Goal: Task Accomplishment & Management: Use online tool/utility

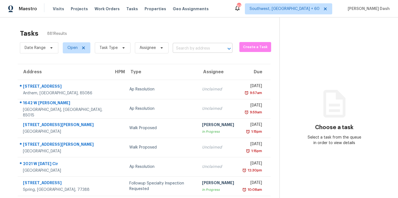
click at [192, 52] on input "text" at bounding box center [195, 48] width 44 height 9
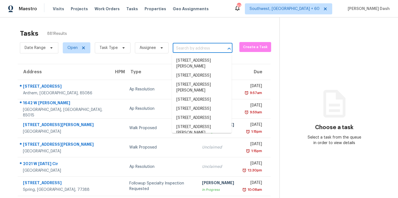
paste input "293 Lincoln Rd, York, SC 29745"
type input "293 Lincoln Rd, York, SC 29745"
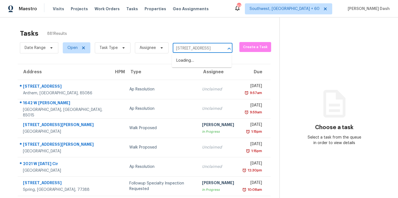
scroll to position [0, 15]
click at [193, 61] on li "293 Lincoln Rd, York, SC 29745" at bounding box center [202, 60] width 60 height 9
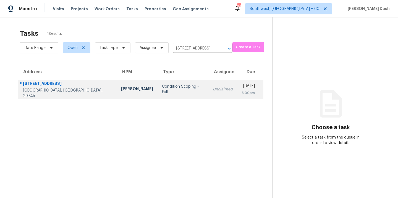
click at [158, 85] on td "Condition Scoping - Full" at bounding box center [183, 89] width 51 height 19
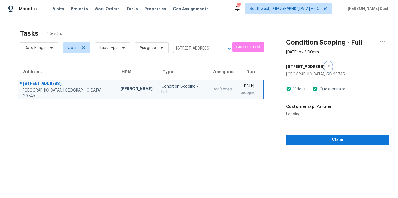
click at [328, 68] on icon "button" at bounding box center [329, 66] width 3 height 3
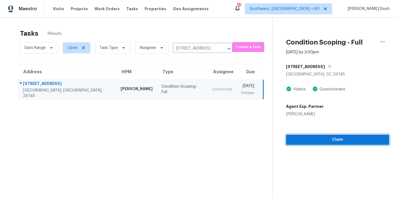
click at [330, 137] on span "Claim" at bounding box center [338, 139] width 95 height 7
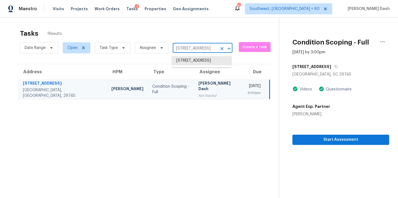
click at [186, 47] on input "293 Lincoln Rd, York, SC 29745" at bounding box center [195, 48] width 44 height 9
paste input "6695 Cedar Hurst Trl, Atlanta, GA 30349"
type input "6695 Cedar Hurst Trl, Atlanta, GA 30349"
click at [193, 61] on li "6695 Cedar Hurst Trl, Atlanta, GA 30349" at bounding box center [202, 63] width 60 height 15
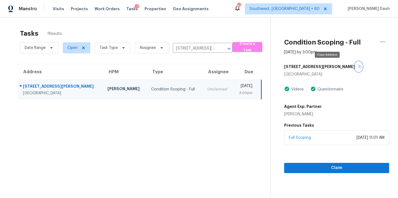
click at [358, 67] on icon "button" at bounding box center [359, 66] width 3 height 3
click at [323, 161] on div "Claim" at bounding box center [336, 159] width 105 height 28
click at [323, 165] on span "Claim" at bounding box center [337, 168] width 96 height 7
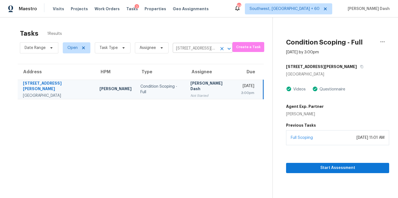
click at [194, 51] on input "6695 Cedar Hurst Trl, Atlanta, GA 30349" at bounding box center [195, 48] width 44 height 9
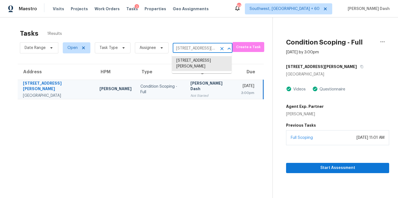
paste input "3633 Blue Blossom Dr Raleigh, NC, 27616"
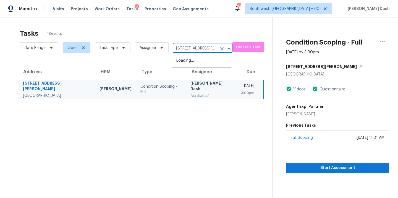
scroll to position [0, 33]
type input "6695 Cedar Hurst Trl, Atlanta, GA 30349"
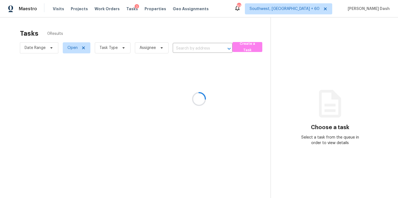
click at [182, 47] on div at bounding box center [199, 99] width 398 height 198
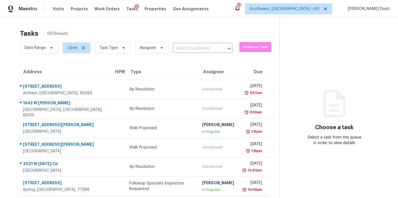
click at [182, 47] on input "text" at bounding box center [195, 48] width 44 height 9
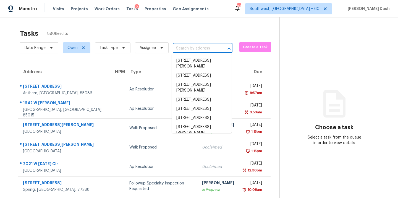
paste input "[STREET_ADDRESS][PERSON_NAME]"
type input "[STREET_ADDRESS][PERSON_NAME]"
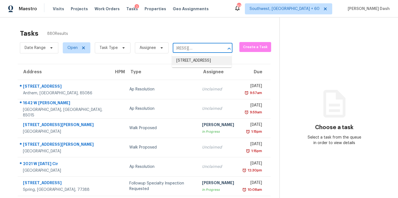
click at [185, 61] on li "3633 Blue Blossom Dr, Raleigh, NC 27616" at bounding box center [202, 60] width 60 height 9
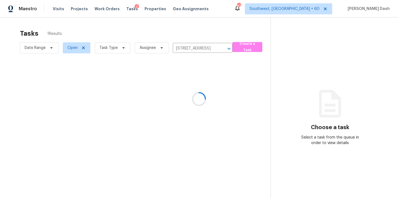
click at [152, 78] on div at bounding box center [199, 99] width 398 height 198
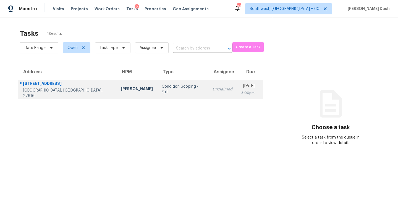
click at [159, 86] on td "Condition Scoping - Full" at bounding box center [182, 89] width 51 height 19
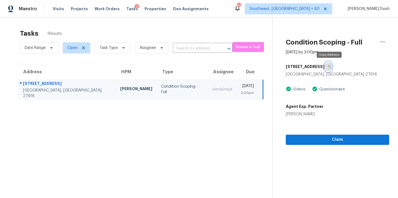
click at [328, 67] on icon "button" at bounding box center [329, 66] width 3 height 3
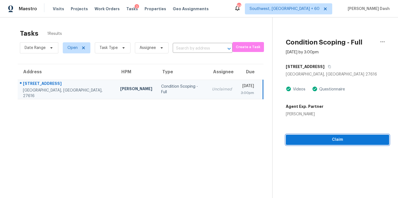
click at [325, 140] on span "Claim" at bounding box center [337, 139] width 95 height 7
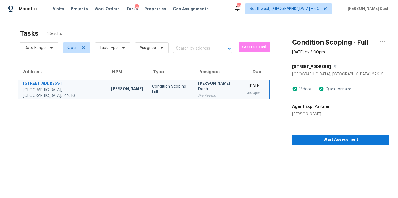
click at [177, 49] on input "text" at bounding box center [195, 48] width 44 height 9
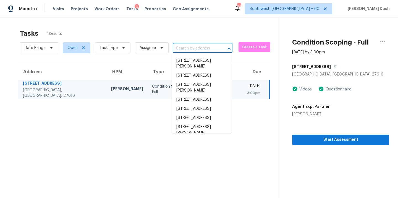
paste input "2118 Opelousas Trl San Antonio, TX, 78245"
type input "2118 Opelousas Trl San Antonio, TX, 78245"
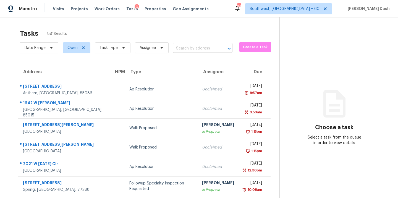
click at [179, 50] on input "text" at bounding box center [195, 48] width 44 height 9
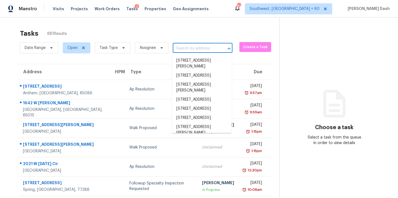
paste input "[STREET_ADDRESS]"
type input "[STREET_ADDRESS]"
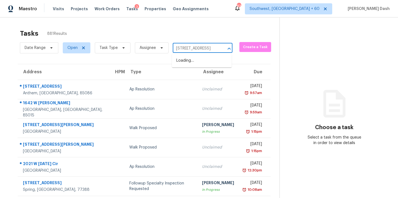
scroll to position [0, 35]
click at [187, 65] on li "2118 Opelousas Trl, San Antonio, TX 78245" at bounding box center [202, 60] width 60 height 9
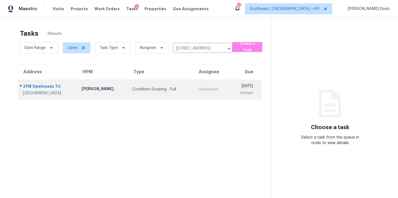
click at [233, 90] on div "Wed, Aug 20th 2025" at bounding box center [243, 86] width 20 height 7
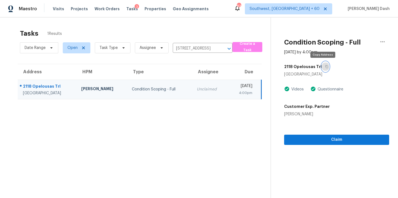
click at [325, 68] on icon "button" at bounding box center [326, 66] width 3 height 3
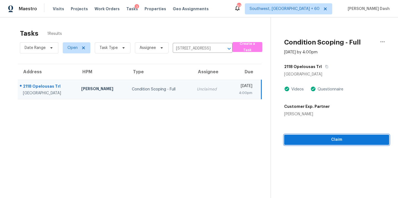
click at [307, 140] on span "Claim" at bounding box center [337, 139] width 96 height 7
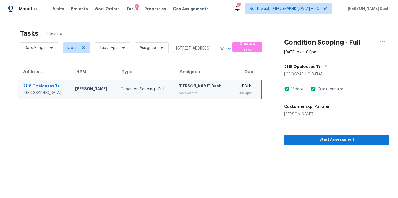
click at [191, 50] on input "2118 Opelousas Trl, San Antonio, TX 78245" at bounding box center [195, 48] width 44 height 9
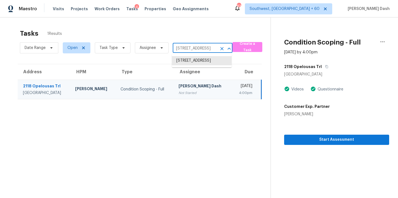
paste input "1332 Sun Valley Rd Clarksville, TN, 37040"
click at [193, 63] on li "2118 Opelousas Trl, San Antonio, TX 78245" at bounding box center [202, 60] width 60 height 9
click at [202, 47] on input "2118 Opelousas Trl, San Antonio, TX 78245" at bounding box center [195, 48] width 44 height 9
paste input "1332 Sun Valley Rd Clarksville, TN, 37040"
type input "1332 Sun Valley Rd Clarksville, TN, 37040"
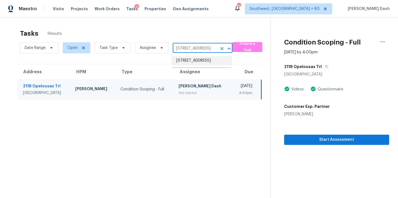
scroll to position [0, 33]
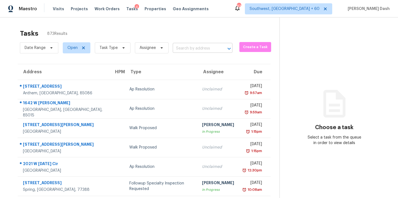
click at [181, 49] on input "text" at bounding box center [195, 48] width 44 height 9
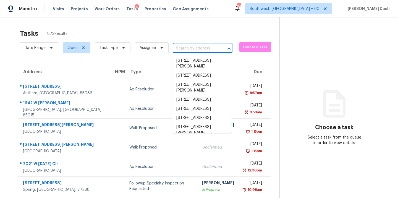
paste input "1332 Sun Valley Rd Clarksville, TN, 37040"
type input "1332 Sun Valley Rd Clarksville, TN, 37040"
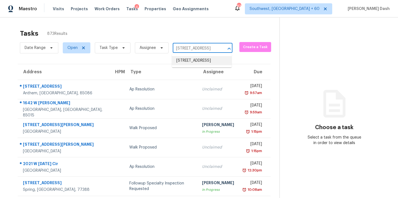
click at [186, 61] on li "1332 Sun Valley Rd, Clarksville, TN 37040" at bounding box center [202, 60] width 60 height 9
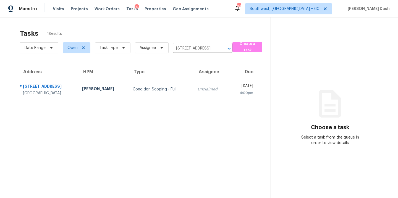
click at [142, 85] on td "Condition Scoping - Full" at bounding box center [160, 89] width 65 height 19
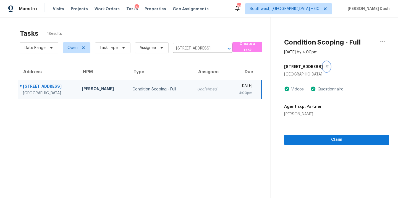
drag, startPoint x: 324, startPoint y: 65, endPoint x: 323, endPoint y: 90, distance: 25.2
click at [327, 65] on icon "button" at bounding box center [328, 66] width 3 height 3
click at [319, 136] on span "Claim" at bounding box center [337, 139] width 96 height 7
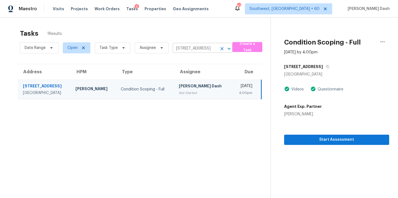
click at [193, 46] on input "1332 Sun Valley Rd, Clarksville, TN 37040" at bounding box center [195, 48] width 44 height 9
paste input "7300 Sunshine Skyway Ln S Apt 202 Saint Petersburg, FL, 33711"
type input "7300 Sunshine Skyway Ln S"
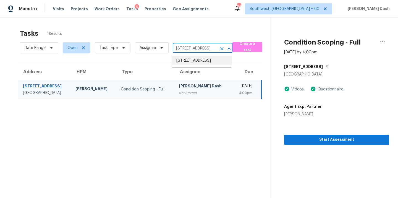
click at [191, 62] on li "7300 Sunshine Skyway Ln S Apt 202, Saint Petersburg, FL 33711" at bounding box center [202, 60] width 60 height 9
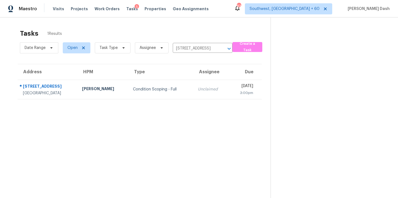
click at [147, 92] on div "Condition Scoping - Full" at bounding box center [161, 90] width 56 height 6
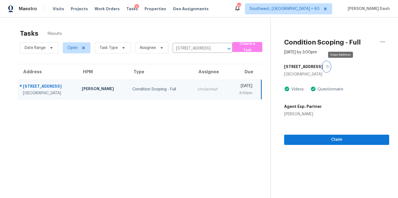
click at [330, 67] on icon "button" at bounding box center [327, 66] width 3 height 3
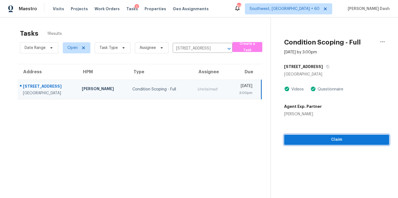
click at [333, 140] on span "Claim" at bounding box center [337, 139] width 96 height 7
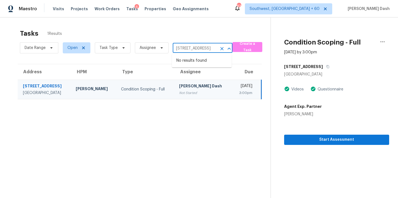
click at [202, 49] on input "7300 Sunshine Skyway Ln S Apt 202, Saint Petersburg, FL 33711" at bounding box center [195, 48] width 44 height 9
paste input "157 Gabriella Ct, Pleasant View, TN 37146"
type input "157 Gabriella Ct, Pleasant View, TN 37146"
click at [198, 60] on li "157 Gabriella Ct, Pleasant View, TN 37146" at bounding box center [202, 63] width 60 height 15
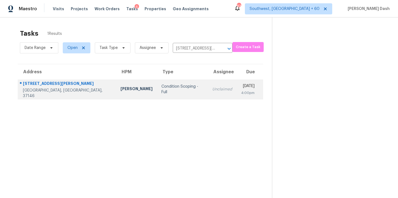
click at [161, 92] on div "Condition Scoping - Full" at bounding box center [182, 89] width 42 height 11
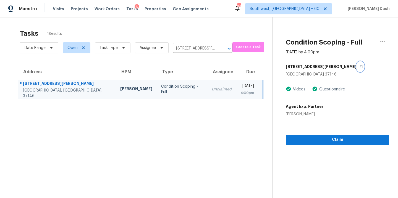
click at [360, 66] on icon "button" at bounding box center [361, 66] width 3 height 3
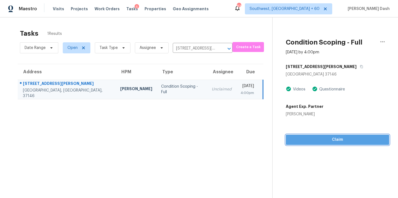
click at [317, 140] on span "Claim" at bounding box center [337, 139] width 95 height 7
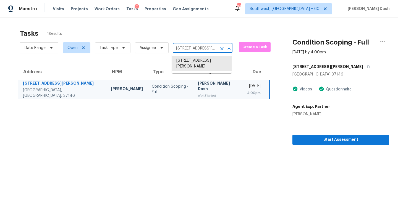
click at [183, 48] on input "157 Gabriella Ct, Pleasant View, TN 37146" at bounding box center [195, 48] width 44 height 9
paste input "822 McDougal Way, El Cajon, CA 92021"
type input "1822 McDougal Way, El Cajon, CA 92021"
click at [191, 67] on li "1822 McDougal Way, El Cajon, CA 92021" at bounding box center [202, 63] width 60 height 15
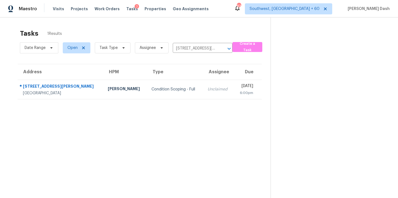
click at [147, 93] on td "Condition Scoping - Full" at bounding box center [175, 89] width 56 height 19
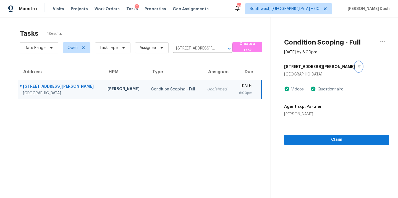
click at [358, 66] on icon "button" at bounding box center [359, 66] width 3 height 3
click at [326, 141] on span "Claim" at bounding box center [337, 139] width 96 height 7
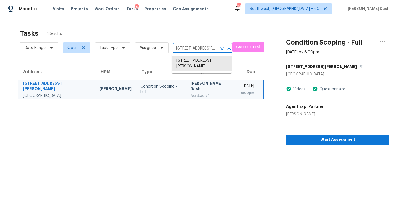
click at [192, 51] on input "1822 McDougal Way, El Cajon, CA 92021" at bounding box center [195, 48] width 44 height 9
paste input "4288 Macedo Pl, Santa Clara, CA 95054"
type input "4288 Macedo Pl, Santa Clara, CA 95054"
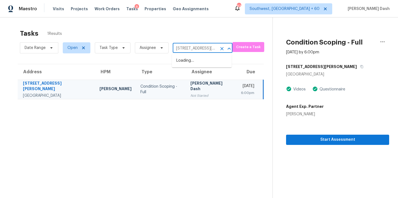
scroll to position [0, 31]
click at [191, 61] on li "4288 Macedo Pl, Santa Clara, CA 95054" at bounding box center [202, 63] width 60 height 15
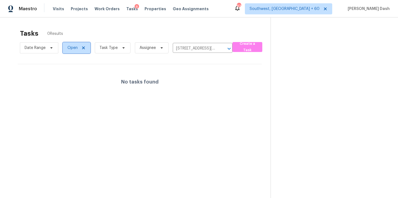
click at [71, 50] on span "Open" at bounding box center [72, 48] width 10 height 6
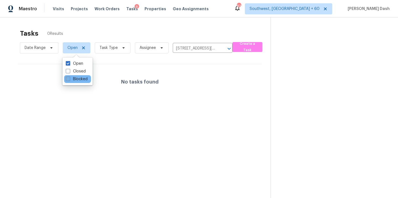
click at [81, 80] on label "Blocked" at bounding box center [77, 79] width 22 height 6
click at [69, 80] on input "Blocked" at bounding box center [68, 78] width 4 height 4
checkbox input "true"
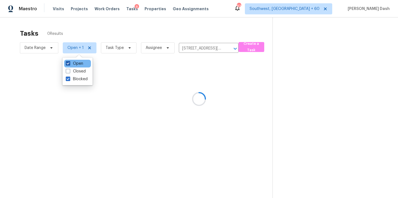
click at [80, 65] on label "Open" at bounding box center [74, 64] width 17 height 6
click at [69, 64] on input "Open" at bounding box center [68, 63] width 4 height 4
checkbox input "false"
click at [90, 32] on div at bounding box center [199, 99] width 398 height 198
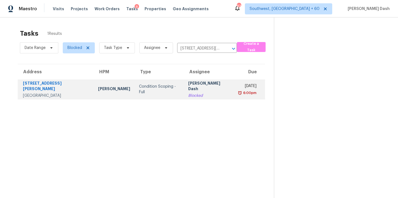
click at [135, 85] on td "Condition Scoping - Full" at bounding box center [159, 89] width 49 height 19
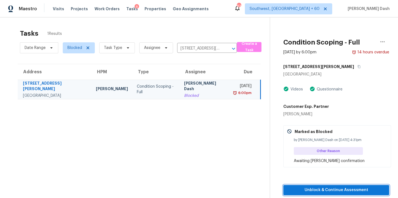
click at [339, 190] on span "Unblock & Continue Assessment" at bounding box center [336, 190] width 97 height 7
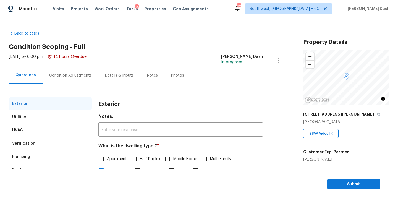
click at [79, 75] on div "Condition Adjustments" at bounding box center [70, 76] width 43 height 6
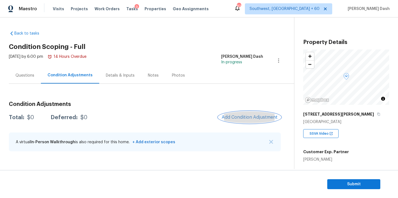
click at [247, 120] on button "Add Condition Adjustment" at bounding box center [249, 117] width 62 height 12
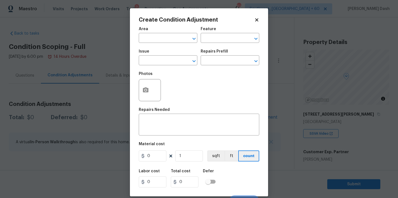
click at [173, 45] on span "Area ​" at bounding box center [168, 35] width 59 height 22
click at [173, 43] on span "Area ​" at bounding box center [168, 35] width 59 height 22
click at [173, 40] on input "text" at bounding box center [160, 38] width 43 height 9
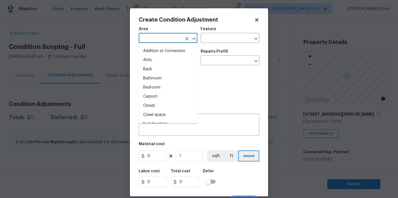
type input "r"
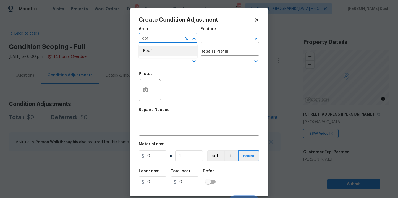
click at [165, 53] on li "Roof" at bounding box center [168, 50] width 59 height 9
type input "Roof"
click at [210, 47] on div "Issue ​ Repairs Prefill ​" at bounding box center [199, 57] width 121 height 22
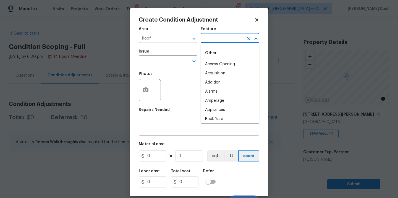
click at [210, 42] on input "text" at bounding box center [222, 38] width 43 height 9
click at [211, 74] on li "Roof" at bounding box center [230, 73] width 59 height 9
type input "Roof"
click at [172, 62] on input "text" at bounding box center [160, 61] width 43 height 9
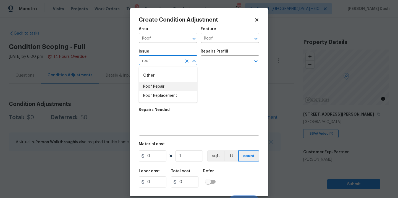
click at [159, 99] on li "Roof Replacement" at bounding box center [168, 95] width 59 height 9
type input "Roof Replacement"
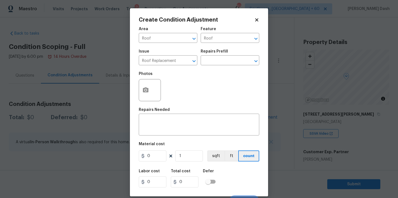
click at [215, 50] on h5 "Repairs Prefill" at bounding box center [214, 51] width 27 height 4
click at [215, 57] on input "text" at bounding box center [222, 61] width 43 height 9
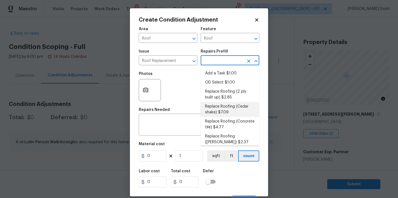
click at [221, 110] on li "Replace Roofing (Cedar shake) $7.09" at bounding box center [230, 109] width 59 height 15
type input "Eaves and Trim"
type textarea "Cedar Shake Roof: Remove the existing roof covering, prep the substrate and ins…"
type input "7.09"
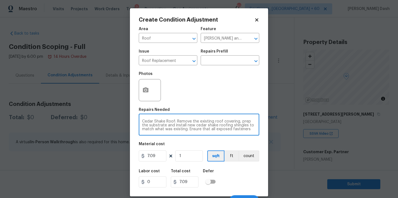
click at [192, 126] on textarea "Cedar Shake Roof: Remove the existing roof covering, prep the substrate and ins…" at bounding box center [199, 125] width 114 height 12
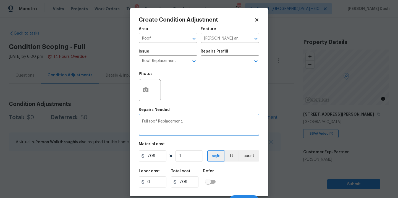
type textarea "Full roof Replacement."
click at [158, 158] on input "7.09" at bounding box center [153, 155] width 28 height 11
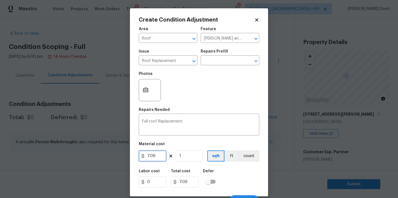
click at [158, 158] on input "7.09" at bounding box center [153, 155] width 28 height 11
type input "7200"
click at [249, 157] on button "count" at bounding box center [249, 155] width 21 height 11
click at [243, 180] on div "Labor cost 0 Total cost 7200 Defer" at bounding box center [199, 178] width 121 height 25
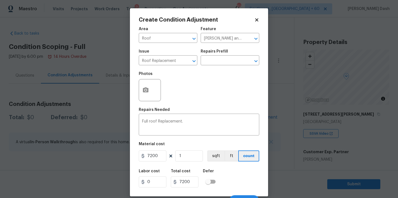
scroll to position [9, 0]
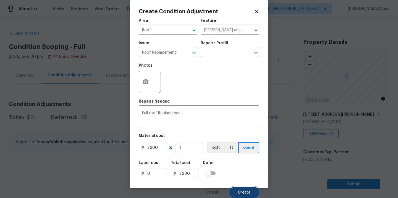
click at [245, 189] on button "Create" at bounding box center [244, 192] width 30 height 11
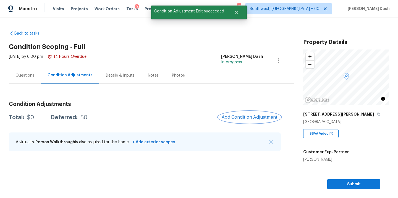
scroll to position [0, 0]
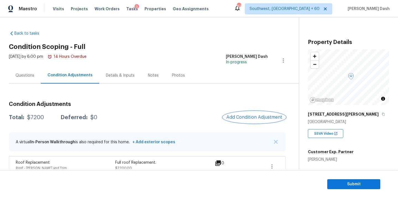
click at [252, 115] on span "Add Condition Adjustment" at bounding box center [254, 117] width 56 height 5
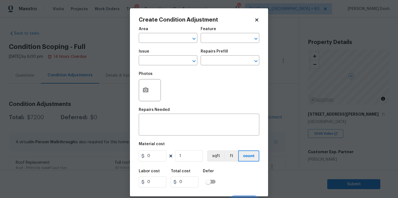
click at [362, 133] on body "Maestro Visits Projects Work Orders Tasks 9 Properties Geo Assignments 824 Sout…" at bounding box center [199, 99] width 398 height 198
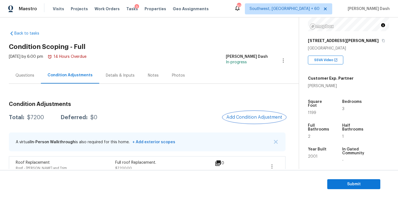
scroll to position [77, 0]
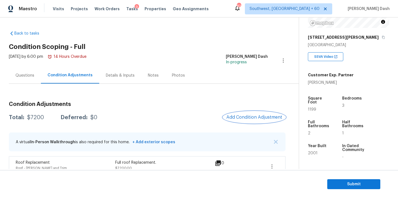
click at [264, 118] on span "Add Condition Adjustment" at bounding box center [254, 117] width 56 height 5
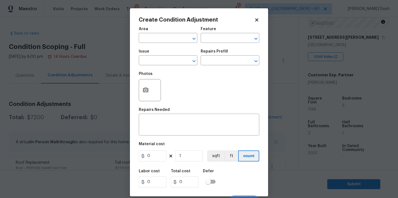
click at [152, 44] on span "Area ​" at bounding box center [168, 35] width 59 height 22
click at [152, 37] on input "text" at bounding box center [160, 38] width 43 height 9
click at [150, 51] on li "HVAC" at bounding box center [168, 50] width 59 height 9
type input "HVAC"
click at [208, 40] on input "text" at bounding box center [222, 38] width 43 height 9
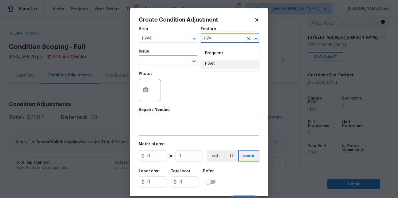
click at [214, 67] on li "HVAC" at bounding box center [230, 64] width 59 height 9
type input "HVAC"
click at [180, 66] on span "Issue ​" at bounding box center [168, 57] width 59 height 22
click at [177, 60] on input "text" at bounding box center [160, 61] width 43 height 9
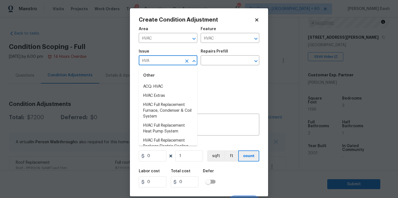
click at [176, 81] on div "Other" at bounding box center [168, 75] width 59 height 13
click at [176, 83] on li "ACQ: HVAC" at bounding box center [168, 86] width 59 height 9
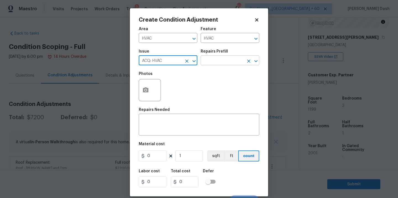
type input "ACQ: HVAC"
click at [214, 64] on input "text" at bounding box center [222, 61] width 43 height 9
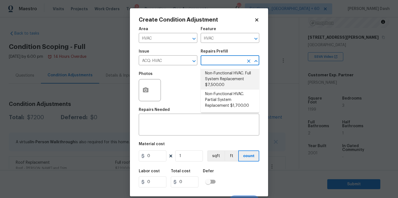
click at [220, 81] on li "Non-Functional HVAC. Full System Replacement $7,500.00" at bounding box center [230, 79] width 59 height 21
type input "Acquisition"
type textarea "Acquisition Scope: Full System Replacement"
type input "7500"
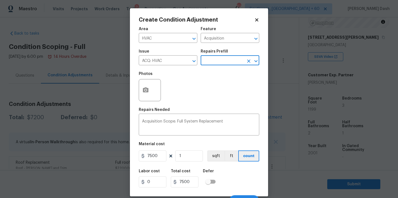
scroll to position [9, 0]
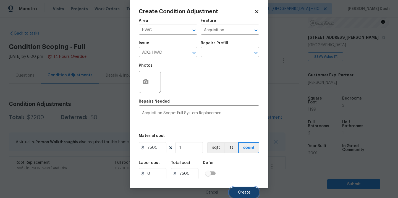
click at [244, 193] on span "Create" at bounding box center [244, 193] width 12 height 4
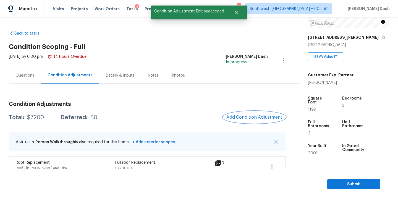
scroll to position [0, 0]
click at [242, 118] on div at bounding box center [199, 99] width 398 height 198
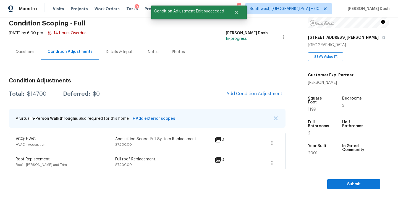
scroll to position [30, 0]
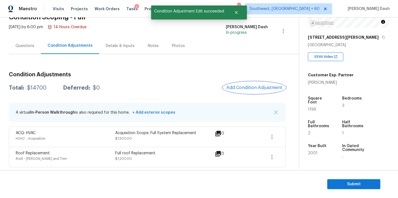
click at [251, 84] on button "Add Condition Adjustment" at bounding box center [254, 88] width 62 height 12
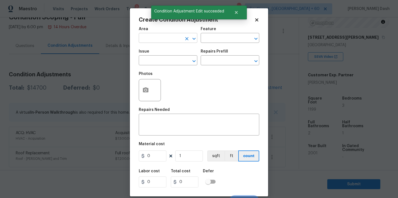
click at [165, 36] on input "text" at bounding box center [160, 38] width 43 height 9
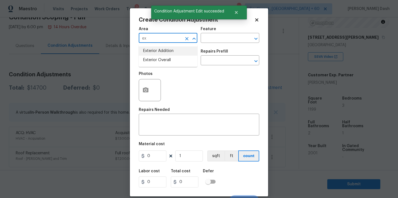
click at [163, 56] on li "Exterior Overall" at bounding box center [168, 60] width 59 height 9
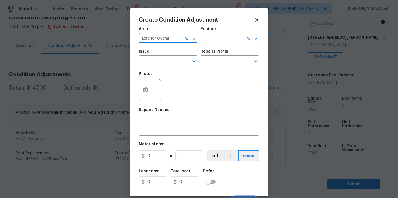
type input "Exterior Overall"
click at [208, 42] on input "text" at bounding box center [222, 38] width 43 height 9
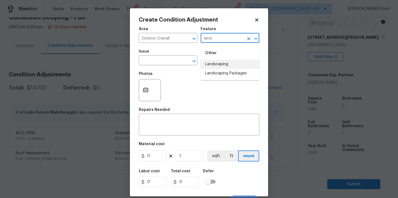
click at [208, 63] on li "Landscaping" at bounding box center [230, 64] width 59 height 9
type input "Landscaping"
click at [178, 62] on input "text" at bounding box center [160, 61] width 43 height 9
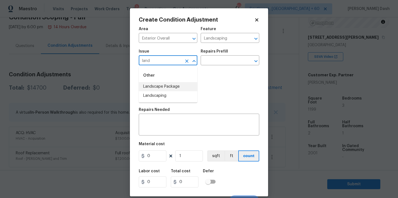
click at [172, 90] on li "Landscape Package" at bounding box center [168, 86] width 59 height 9
type input "Landscape Package"
click at [215, 62] on input "text" at bounding box center [222, 61] width 43 height 9
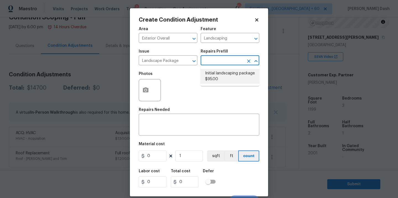
drag, startPoint x: 212, startPoint y: 78, endPoint x: 196, endPoint y: 106, distance: 31.7
click at [212, 78] on li "Initial landscaping package $95.00" at bounding box center [230, 76] width 59 height 15
type input "Home Readiness Packages"
type textarea "Mowing of grass up to 6" in height. Mow, edge along driveways & sidewalks, trim…"
type input "95"
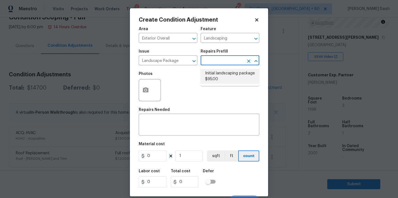
type input "95"
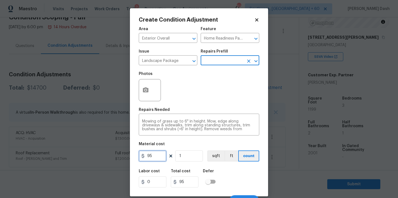
click at [155, 156] on input "95" at bounding box center [153, 155] width 28 height 11
type input "300"
click at [160, 155] on input "300" at bounding box center [153, 155] width 28 height 11
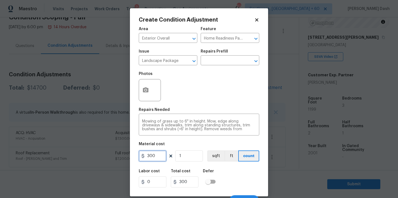
click at [160, 155] on input "300" at bounding box center [153, 155] width 28 height 11
type input "800"
click at [246, 175] on div "Labor cost 0 Total cost 800 Defer" at bounding box center [199, 178] width 121 height 25
click at [143, 87] on icon "button" at bounding box center [145, 90] width 7 height 7
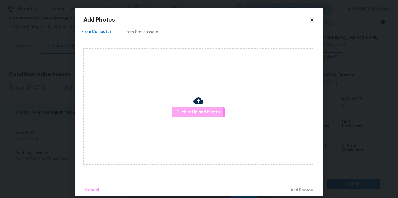
click at [187, 114] on span "Click to Upload Photos" at bounding box center [198, 112] width 44 height 7
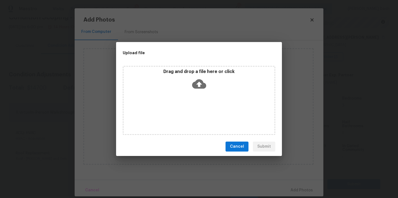
click at [187, 114] on div "Drag and drop a file here or click" at bounding box center [199, 100] width 153 height 69
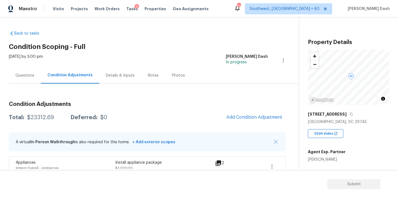
scroll to position [11, 0]
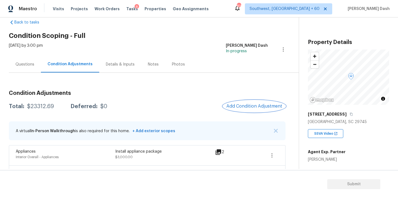
click at [255, 108] on span "Add Condition Adjustment" at bounding box center [254, 106] width 56 height 5
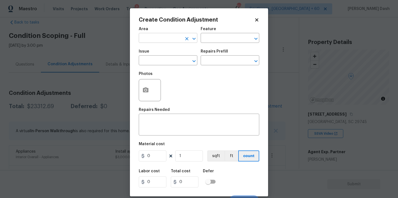
click at [183, 38] on div "​" at bounding box center [168, 38] width 59 height 9
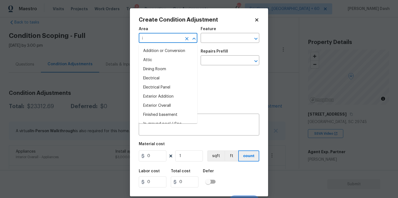
type input "in"
click at [164, 92] on li "Interior Overall" at bounding box center [168, 87] width 59 height 9
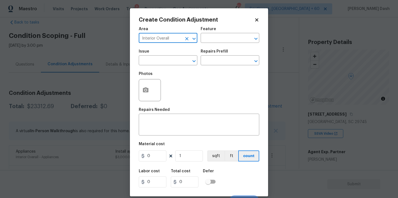
type input "Interior Overall"
click at [216, 33] on div "Feature" at bounding box center [230, 30] width 59 height 7
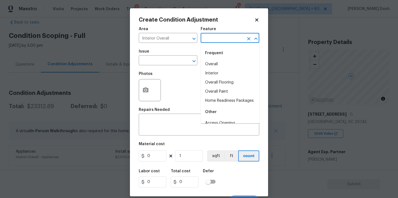
click at [213, 39] on input "text" at bounding box center [222, 38] width 43 height 9
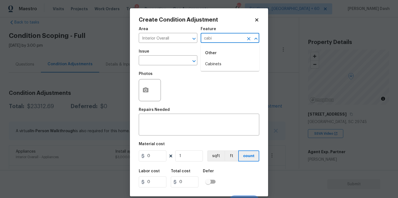
click at [216, 64] on li "Cabinets" at bounding box center [230, 64] width 59 height 9
type input "Cabinets"
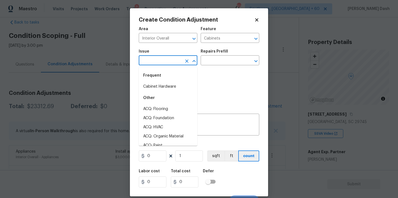
click at [178, 64] on input "text" at bounding box center [160, 61] width 43 height 9
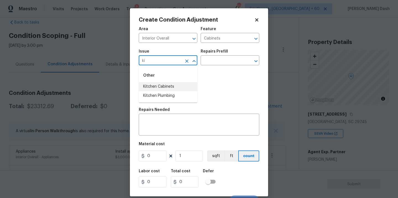
click at [173, 87] on li "Kitchen Cabinets" at bounding box center [168, 86] width 59 height 9
type input "Kitchen Cabinets"
click at [149, 89] on icon "button" at bounding box center [145, 90] width 7 height 7
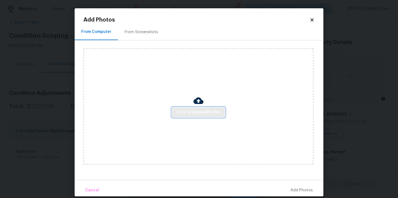
click at [195, 109] on span "Click to Upload Photos" at bounding box center [198, 112] width 44 height 7
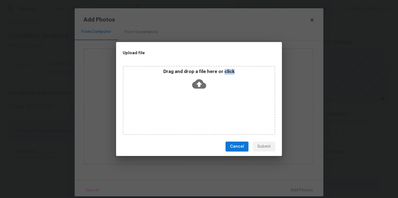
click at [195, 109] on div "Drag and drop a file here or click" at bounding box center [199, 100] width 153 height 69
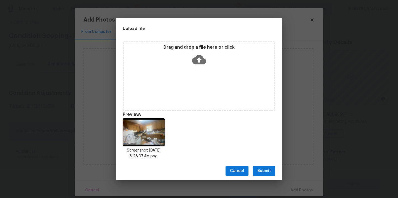
click at [259, 177] on div "Cancel Submit" at bounding box center [199, 170] width 166 height 19
click at [260, 173] on span "Submit" at bounding box center [264, 171] width 14 height 7
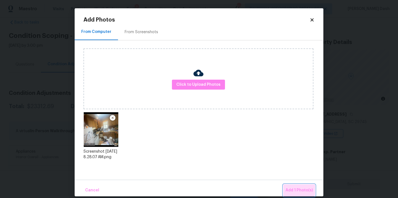
click at [286, 184] on button "Add 1 Photo(s)" at bounding box center [299, 190] width 32 height 12
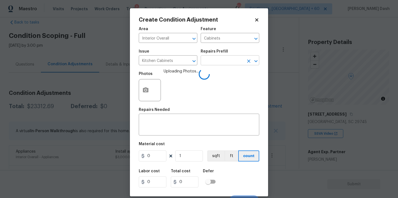
click at [206, 57] on input "text" at bounding box center [222, 61] width 43 height 9
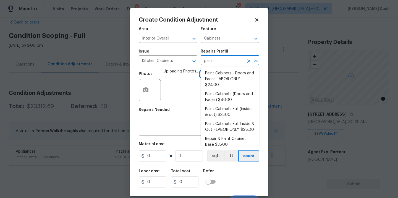
type input "paint"
click at [225, 107] on li "Paint Cabinets Full (inside & out) $35.00" at bounding box center [230, 112] width 59 height 15
type textarea "Prep, sand, mask and apply 2 coats of paint to the kitchen cabinet doors, inter…"
type input "35"
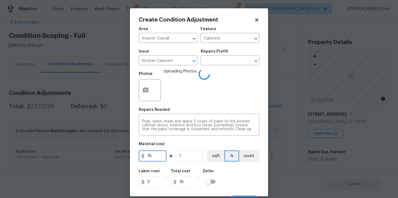
click at [160, 155] on input "35" at bounding box center [153, 155] width 28 height 11
type input "1200"
click at [254, 156] on button "count" at bounding box center [249, 155] width 20 height 11
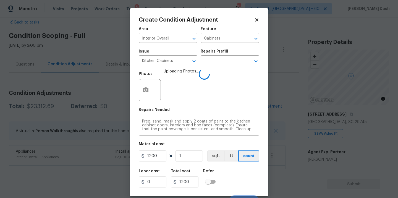
click at [254, 174] on div "Labor cost 0 Total cost 1200 Defer" at bounding box center [199, 178] width 121 height 25
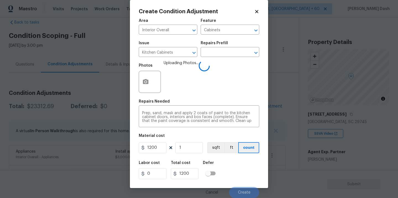
click at [249, 186] on div "Cancel Create" at bounding box center [199, 189] width 121 height 15
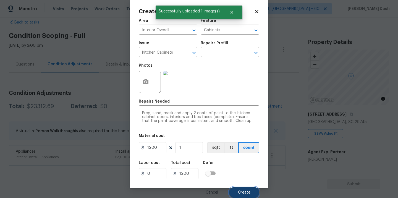
click at [249, 191] on span "Create" at bounding box center [244, 193] width 12 height 4
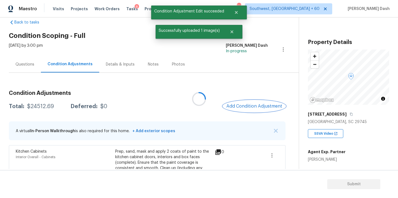
scroll to position [0, 0]
click at [260, 102] on button "Add Condition Adjustment" at bounding box center [254, 106] width 62 height 12
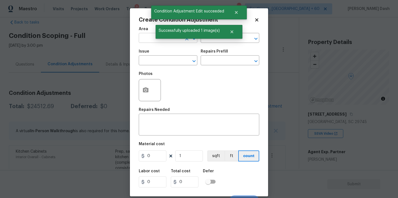
click at [142, 35] on input "text" at bounding box center [160, 38] width 43 height 9
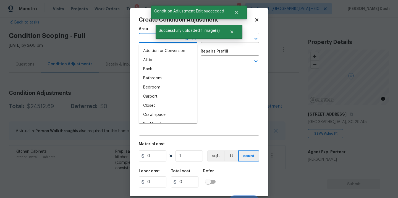
click at [147, 37] on input "text" at bounding box center [160, 38] width 43 height 9
click at [148, 88] on li "Interior Overall" at bounding box center [168, 87] width 59 height 9
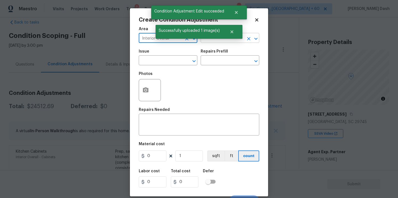
type input "Interior Overall"
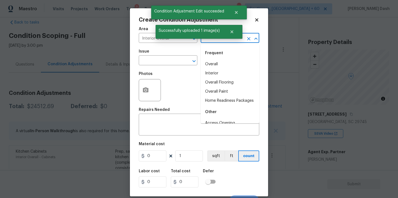
click at [210, 42] on input "text" at bounding box center [222, 38] width 43 height 9
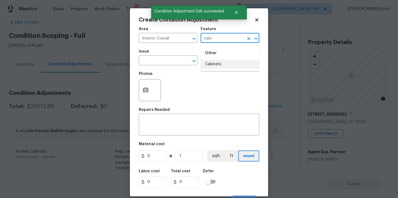
click at [211, 66] on li "Cabinets" at bounding box center [230, 64] width 59 height 9
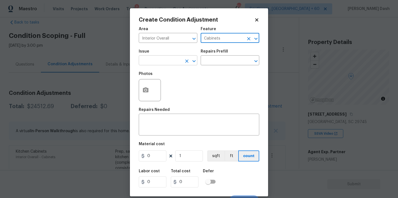
type input "Cabinets"
click at [166, 58] on input "text" at bounding box center [160, 61] width 43 height 9
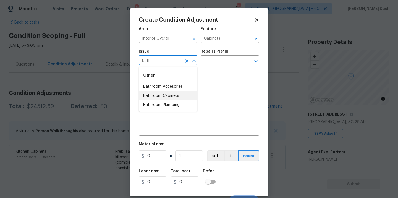
click at [164, 94] on li "Bathroom Cabinets" at bounding box center [168, 95] width 59 height 9
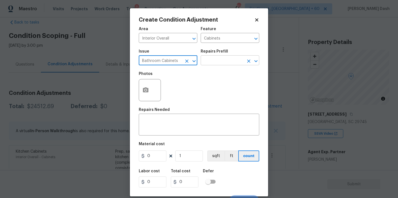
type input "Bathroom Cabinets"
click at [217, 58] on input "text" at bounding box center [222, 61] width 43 height 9
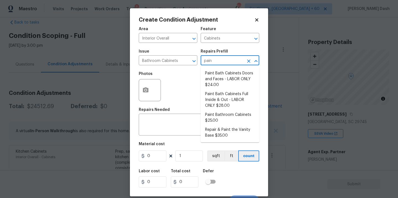
type input "paint"
click at [221, 99] on li "Paint Bath Cabinets Full Inside & Out - LABOR ONLY $28.00" at bounding box center [230, 100] width 59 height 21
type textarea "Prep, sand, mask and apply 2 coats of paint to the bathroom cabinet doors, inte…"
type input "28"
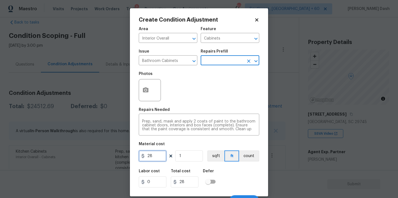
click at [155, 153] on input "28" at bounding box center [153, 155] width 28 height 11
type input "1000"
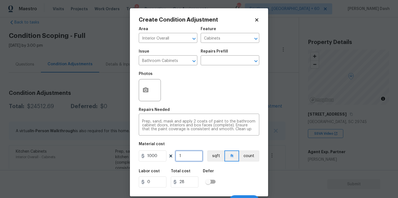
type input "1000"
click at [188, 151] on input "1" at bounding box center [189, 155] width 28 height 11
type input "0"
type input "2"
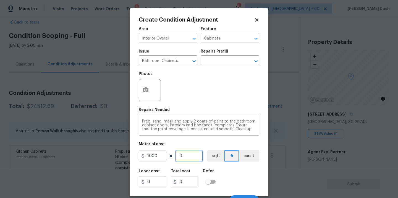
type input "2000"
type input "2"
click at [247, 148] on div "Material cost" at bounding box center [199, 145] width 121 height 7
click at [250, 157] on button "count" at bounding box center [249, 155] width 20 height 11
click at [144, 90] on icon "button" at bounding box center [145, 90] width 7 height 7
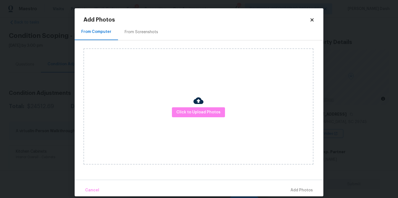
click at [185, 123] on div "Click to Upload Photos" at bounding box center [199, 106] width 230 height 116
click at [185, 114] on span "Click to Upload Photos" at bounding box center [198, 112] width 44 height 7
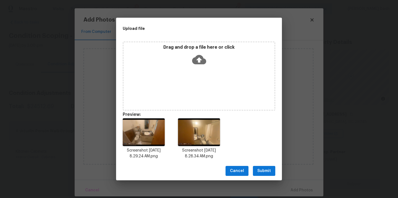
click at [262, 173] on span "Submit" at bounding box center [264, 171] width 14 height 7
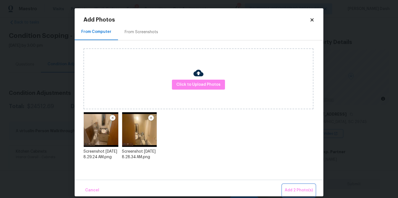
click at [295, 195] on button "Add 2 Photo(s)" at bounding box center [299, 190] width 33 height 12
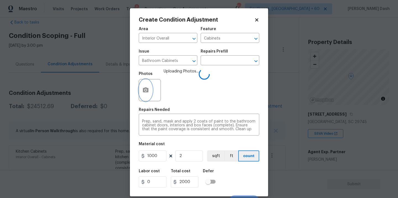
scroll to position [9, 0]
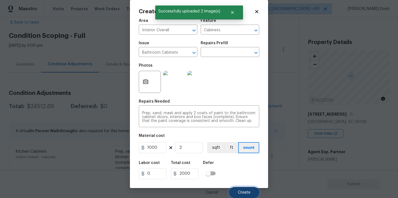
click at [243, 189] on button "Create" at bounding box center [244, 192] width 30 height 11
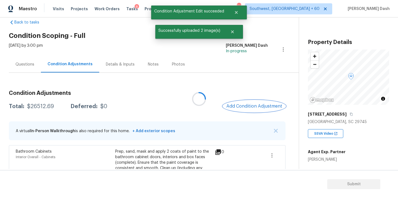
scroll to position [0, 0]
click at [243, 105] on span "Add Condition Adjustment" at bounding box center [254, 106] width 56 height 5
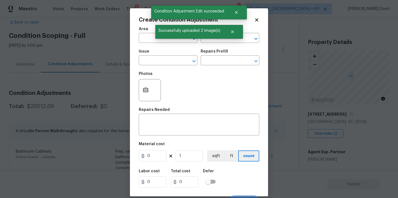
click at [149, 33] on div "Area" at bounding box center [168, 30] width 59 height 7
click at [152, 39] on input "text" at bounding box center [160, 38] width 43 height 9
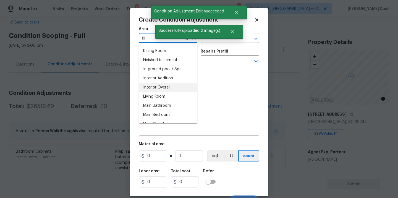
click at [154, 86] on li "Interior Overall" at bounding box center [168, 87] width 59 height 9
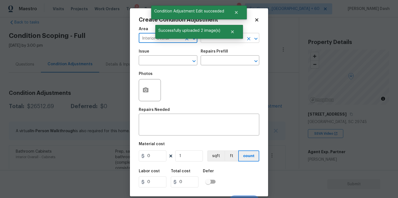
type input "Interior Overall"
click at [220, 42] on input "text" at bounding box center [222, 38] width 43 height 9
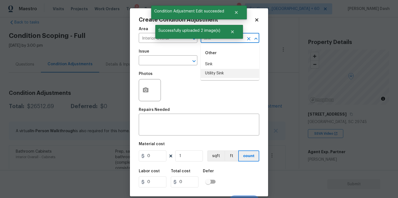
click at [221, 74] on li "Utility Sink" at bounding box center [230, 73] width 59 height 9
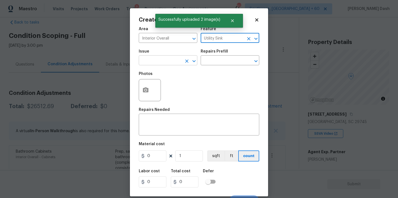
type input "Utility Sink"
click at [180, 63] on input "text" at bounding box center [160, 61] width 43 height 9
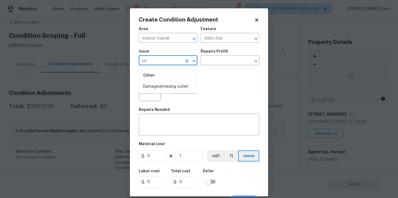
type input "sink"
click at [187, 64] on button "Clear" at bounding box center [187, 61] width 8 height 8
click at [172, 94] on li "Kitchen Plumbing" at bounding box center [168, 95] width 59 height 9
type input "Kitchen Plumbing"
click at [205, 61] on input "text" at bounding box center [222, 61] width 43 height 9
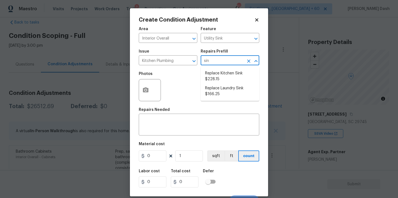
type input "sink"
click at [218, 79] on li "Replace Kitchen Sink $228.15" at bounding box center [230, 76] width 59 height 15
type input "Plumbing"
type textarea "Remove the existing kitchen sink and install a new single or double basin kitch…"
type input "228.15"
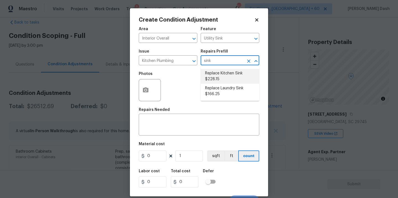
type input "228.15"
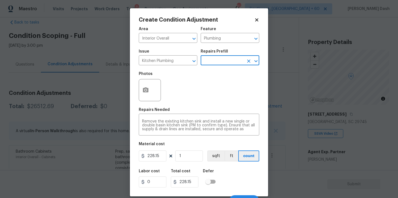
scroll to position [9, 0]
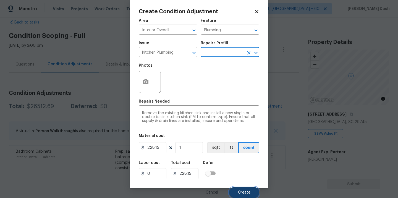
click at [247, 187] on button "Create" at bounding box center [244, 192] width 30 height 11
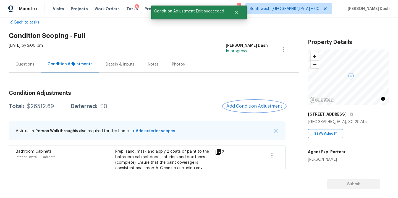
scroll to position [0, 0]
click at [249, 104] on div at bounding box center [199, 99] width 398 height 198
click at [247, 104] on span "Add Condition Adjustment" at bounding box center [254, 106] width 56 height 5
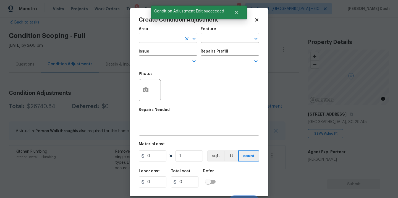
click at [167, 38] on input "text" at bounding box center [160, 38] width 43 height 9
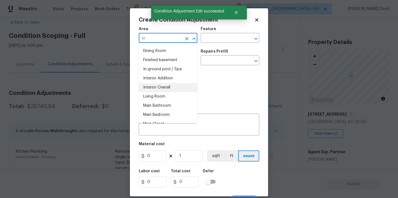
click at [165, 87] on li "Interior Overall" at bounding box center [168, 87] width 59 height 9
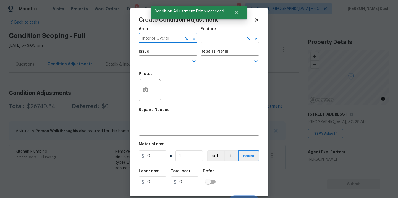
type input "Interior Overall"
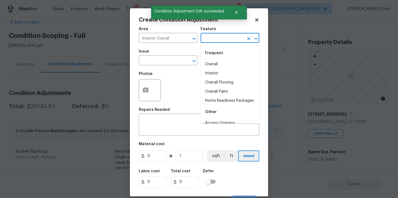
click at [207, 37] on input "text" at bounding box center [222, 38] width 43 height 9
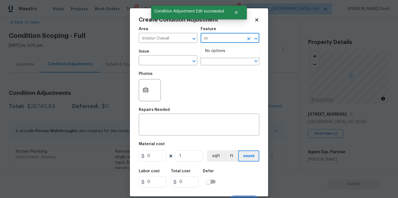
type input "s"
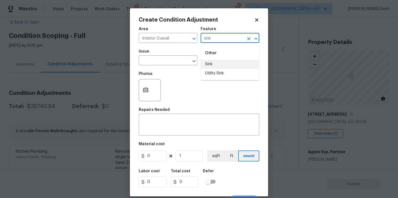
click at [216, 62] on li "Sink" at bounding box center [230, 64] width 59 height 9
type input "Sink"
click at [179, 62] on input "text" at bounding box center [160, 61] width 43 height 9
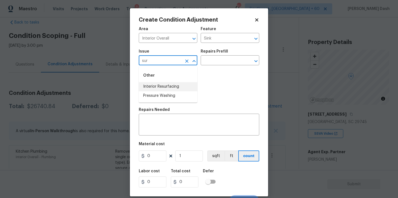
click at [177, 85] on li "Interior Resurfacing" at bounding box center [168, 86] width 59 height 9
type input "Interior Resurfacing"
click at [203, 65] on input "text" at bounding box center [222, 61] width 43 height 9
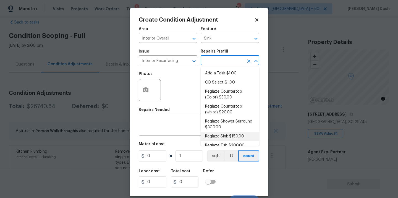
scroll to position [6, 0]
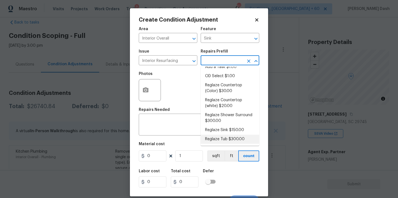
click at [221, 130] on li "Reglaze Sink $150.00" at bounding box center [230, 130] width 59 height 9
type textarea "Prep, mask and reglaze finish the bathroom sink (white). Ensure that the finish…"
type input "150"
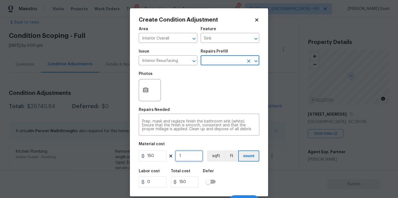
click at [185, 157] on input "1" at bounding box center [189, 155] width 28 height 11
type input "0"
type input "2"
type input "300"
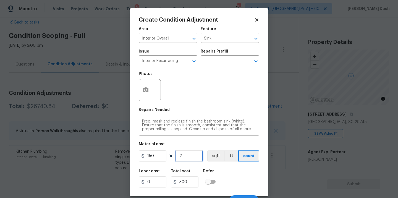
type input "2"
click at [148, 95] on button "button" at bounding box center [145, 90] width 13 height 22
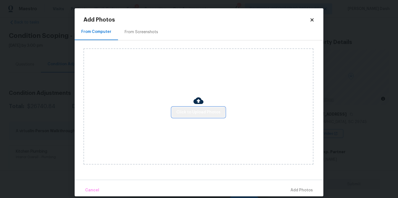
click at [199, 116] on button "Click to Upload Photos" at bounding box center [198, 112] width 53 height 10
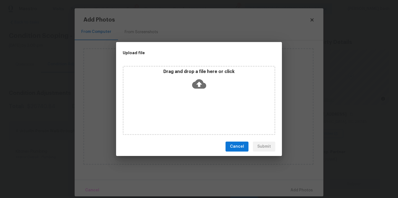
click at [199, 116] on div "Drag and drop a file here or click" at bounding box center [199, 100] width 153 height 69
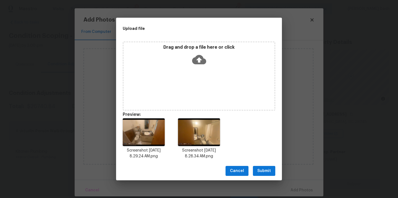
click at [267, 175] on button "Submit" at bounding box center [264, 171] width 22 height 10
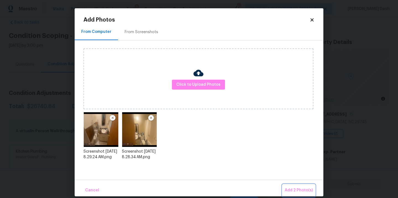
click at [297, 189] on span "Add 2 Photo(s)" at bounding box center [299, 190] width 28 height 7
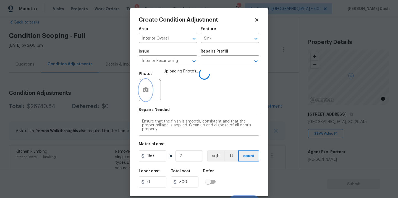
scroll to position [9, 0]
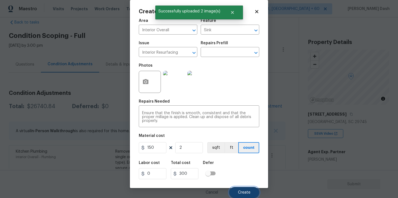
click at [243, 191] on span "Create" at bounding box center [244, 193] width 12 height 4
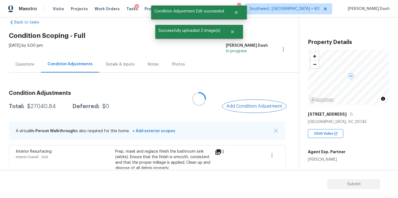
scroll to position [0, 0]
click at [247, 104] on span "Add Condition Adjustment" at bounding box center [254, 106] width 56 height 5
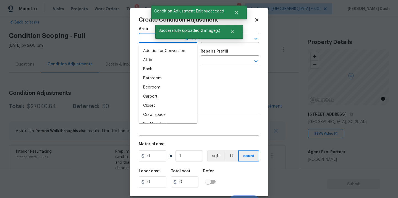
click at [149, 39] on input "text" at bounding box center [160, 38] width 43 height 9
click at [146, 90] on li "Interior Overall" at bounding box center [168, 87] width 59 height 9
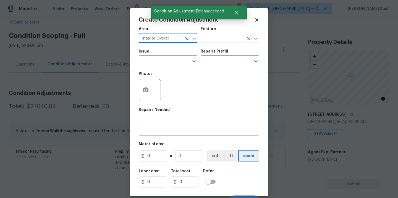
type input "Interior Overall"
click at [214, 35] on input "text" at bounding box center [222, 38] width 43 height 9
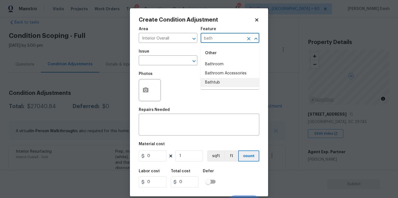
click at [216, 80] on li "Bathtub" at bounding box center [230, 82] width 59 height 9
type input "Bathtub"
click at [164, 54] on div "Issue" at bounding box center [168, 52] width 59 height 7
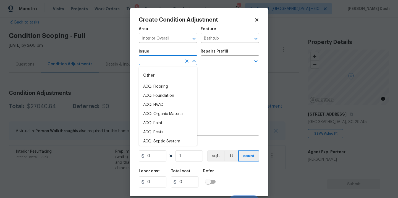
click at [168, 63] on input "text" at bounding box center [160, 61] width 43 height 9
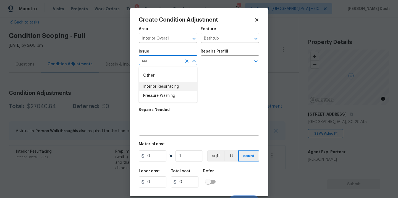
click at [160, 87] on li "Interior Resurfacing" at bounding box center [168, 86] width 59 height 9
type input "Interior Resurfacing"
click at [213, 62] on input "text" at bounding box center [222, 61] width 43 height 9
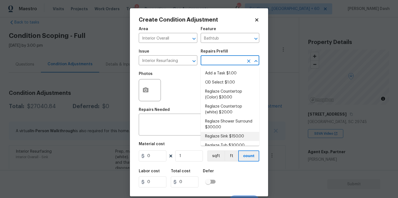
scroll to position [6, 0]
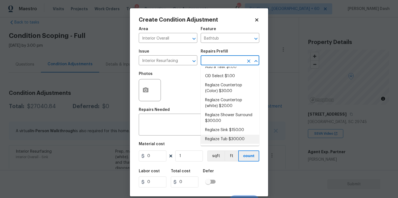
click at [220, 139] on li "Reglaze Tub $300.00" at bounding box center [230, 139] width 59 height 9
type textarea "Prep, mask, clean and reglaze the tub (white) both on the in and outer sides. H…"
type input "300"
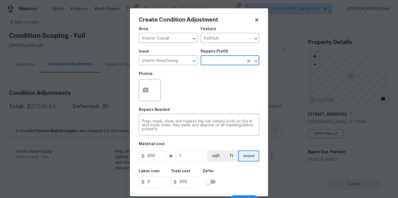
click at [136, 83] on div "Create Condition Adjustment Area Interior Overall ​ Feature Bathtub ​ Issue Int…" at bounding box center [199, 102] width 138 height 188
click at [143, 86] on button "button" at bounding box center [145, 90] width 13 height 22
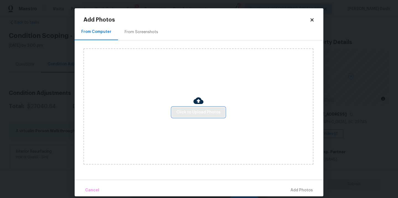
click at [190, 110] on span "Click to Upload Photos" at bounding box center [198, 112] width 44 height 7
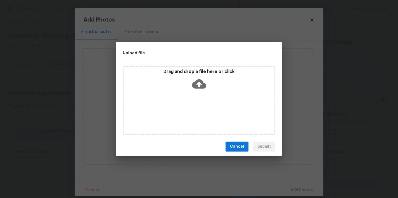
click at [173, 98] on div "Drag and drop a file here or click" at bounding box center [199, 100] width 153 height 69
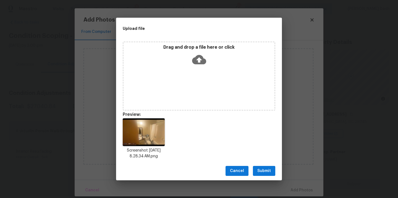
click at [254, 168] on button "Submit" at bounding box center [264, 171] width 22 height 10
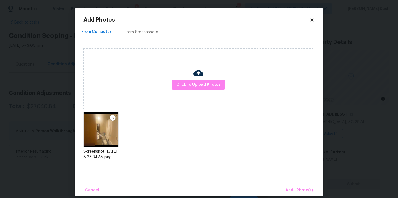
click at [286, 181] on div "Cancel Add 1 Photo(s)" at bounding box center [199, 188] width 249 height 17
click at [293, 191] on span "Add 1 Photo(s)" at bounding box center [299, 190] width 27 height 7
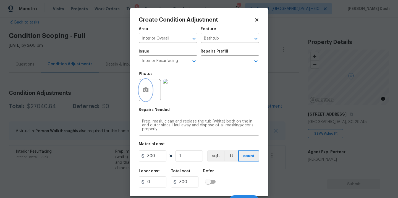
scroll to position [9, 0]
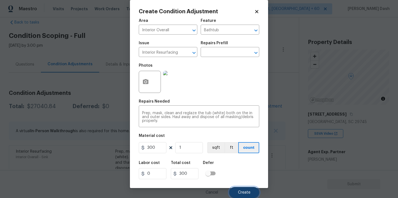
click at [247, 187] on button "Create" at bounding box center [244, 192] width 30 height 11
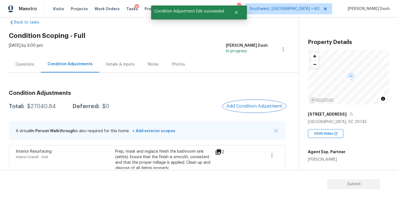
scroll to position [0, 0]
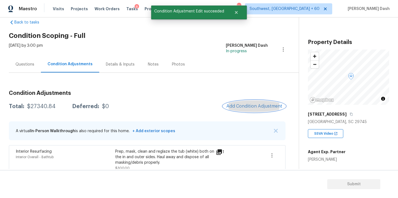
click at [251, 104] on span "Add Condition Adjustment" at bounding box center [254, 106] width 56 height 5
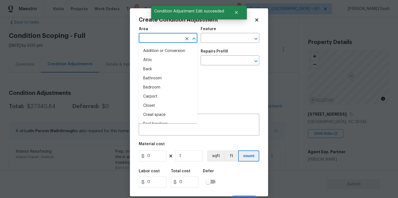
click at [152, 37] on input "text" at bounding box center [160, 38] width 43 height 9
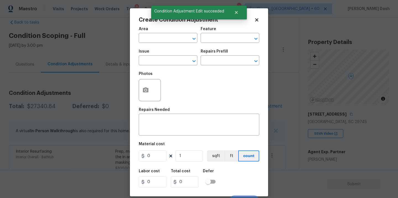
drag, startPoint x: 205, startPoint y: 72, endPoint x: 200, endPoint y: 72, distance: 4.1
click at [205, 72] on div "Photos" at bounding box center [199, 87] width 121 height 36
click at [142, 88] on button "button" at bounding box center [145, 90] width 13 height 22
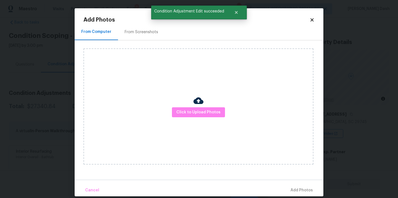
click at [205, 98] on div "Click to Upload Photos" at bounding box center [199, 106] width 230 height 116
click at [224, 74] on div "Click to Upload Photos" at bounding box center [199, 106] width 230 height 116
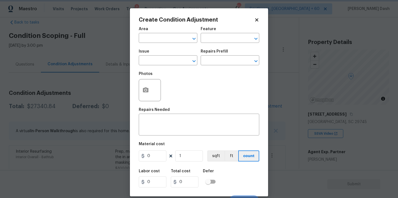
click at [66, 60] on body "Maestro Visits Projects Work Orders Tasks 8 Properties Geo Assignments 814 Sout…" at bounding box center [199, 99] width 398 height 198
click at [147, 44] on span "Area ​" at bounding box center [168, 35] width 59 height 22
click at [147, 42] on input "text" at bounding box center [160, 38] width 43 height 9
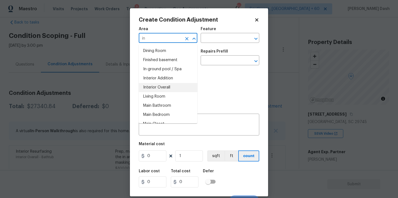
click at [156, 88] on li "Interior Overall" at bounding box center [168, 87] width 59 height 9
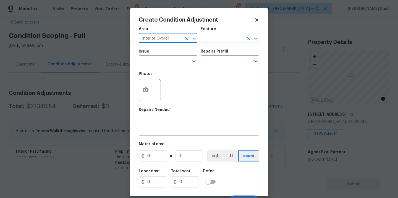
type input "Interior Overall"
click at [215, 38] on input "text" at bounding box center [222, 38] width 43 height 9
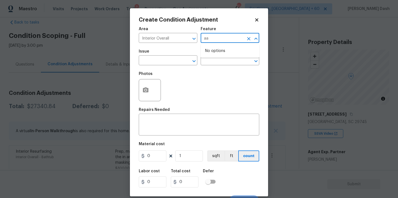
type input "a"
click at [213, 68] on li "Acquisition" at bounding box center [230, 64] width 59 height 9
type input "Acquisition"
click at [150, 35] on input "Interior Overall" at bounding box center [160, 38] width 43 height 9
click at [238, 84] on div "Photos" at bounding box center [199, 87] width 121 height 36
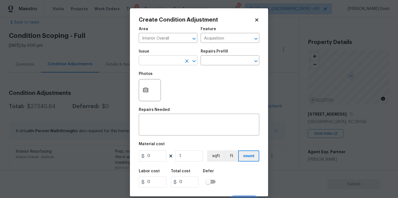
click at [163, 63] on input "text" at bounding box center [160, 61] width 43 height 9
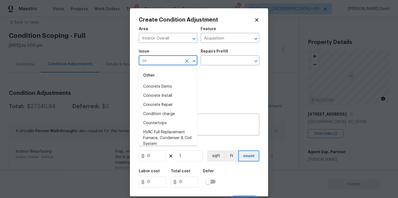
type input "c"
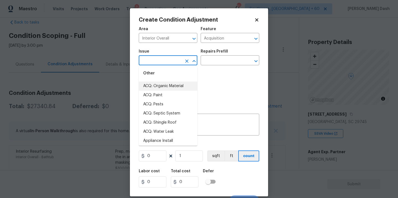
click at [178, 82] on li "ACQ: Organic Material" at bounding box center [168, 86] width 59 height 9
type input "ACQ: Organic Material"
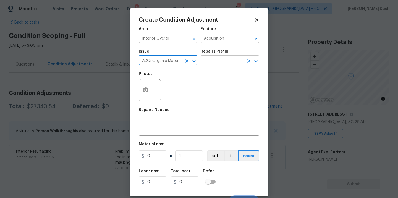
click at [210, 62] on input "text" at bounding box center [222, 61] width 43 height 9
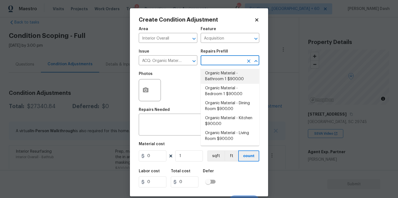
click at [225, 77] on li "Organic Material - Bathroom 1 $900.00" at bounding box center [230, 76] width 59 height 15
type textarea "Acquisition Scope: Conditions Conducive to Organic Material - Bathroom 1 Discla…"
type input "900"
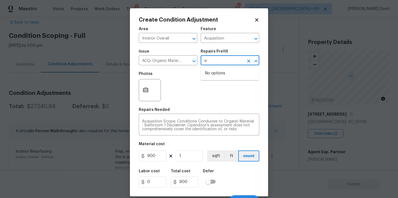
type input "w"
click at [158, 161] on input "900" at bounding box center [153, 155] width 28 height 11
type input "2500"
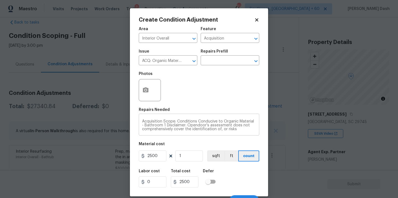
drag, startPoint x: 142, startPoint y: 126, endPoint x: 165, endPoint y: 126, distance: 23.2
click at [165, 126] on div "Acquisition Scope: Conditions Conducive to Organic Material - Bathroom 1 Discla…" at bounding box center [199, 125] width 121 height 20
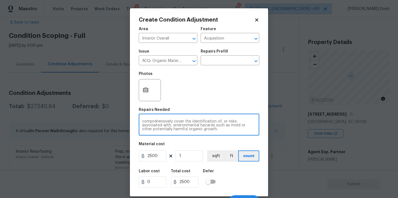
scroll to position [0, 0]
drag, startPoint x: 162, startPoint y: 125, endPoint x: 143, endPoint y: 125, distance: 19.6
click at [143, 125] on textarea "Acquisition Scope: Conditions Conducive to Organic Material - Bathroom 1 Discla…" at bounding box center [199, 125] width 114 height 12
type textarea "Acquisition Scope: Conditions Conducive to Organic Material - Disclaimer: Opend…"
click at [230, 177] on div "Labor cost 0 Total cost 2500 Defer" at bounding box center [199, 178] width 121 height 25
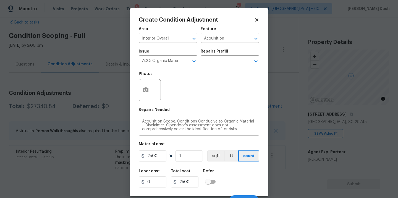
scroll to position [9, 0]
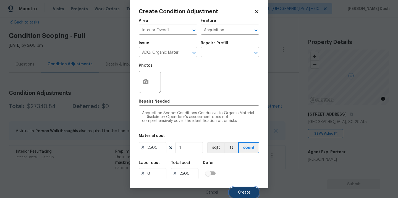
click at [248, 193] on span "Create" at bounding box center [244, 193] width 12 height 4
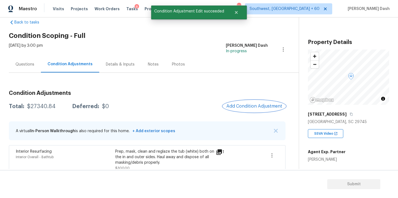
scroll to position [0, 0]
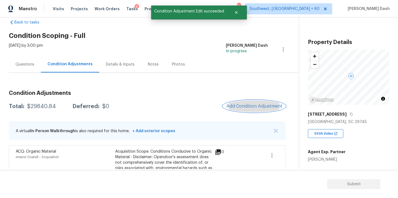
click at [260, 109] on button "Add Condition Adjustment" at bounding box center [254, 106] width 62 height 12
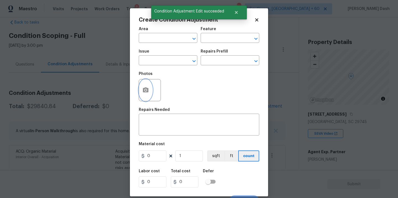
click at [150, 91] on button "button" at bounding box center [145, 90] width 13 height 22
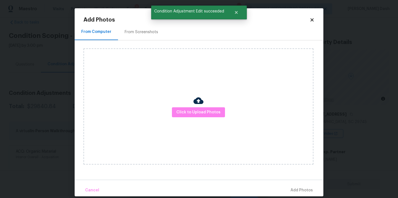
click at [206, 125] on div "Click to Upload Photos" at bounding box center [199, 106] width 230 height 116
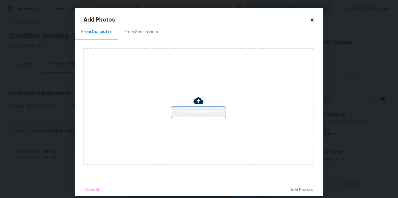
click at [200, 114] on span "Click to Upload Photos" at bounding box center [198, 112] width 44 height 7
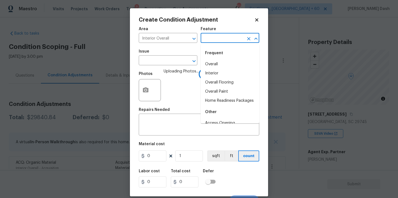
scroll to position [11, 0]
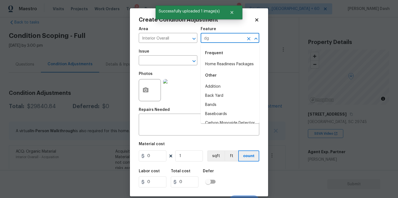
type input "dga"
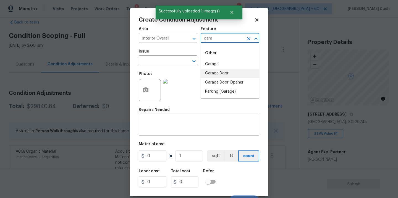
click at [218, 72] on li "Garage Door" at bounding box center [230, 73] width 59 height 9
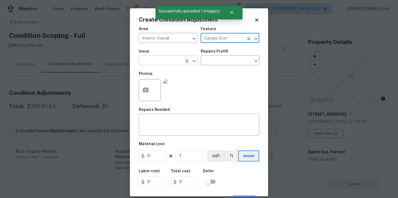
type input "Garage Door"
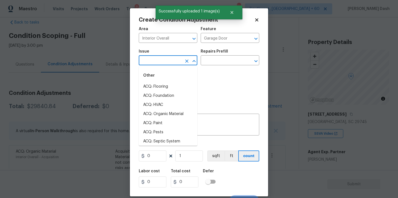
click at [173, 63] on input "text" at bounding box center [160, 61] width 43 height 9
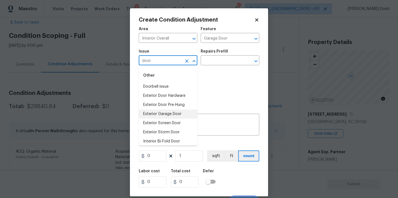
click at [165, 116] on li "Exterior Garage Door" at bounding box center [168, 113] width 59 height 9
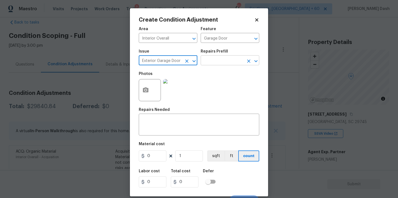
type input "Exterior Garage Door"
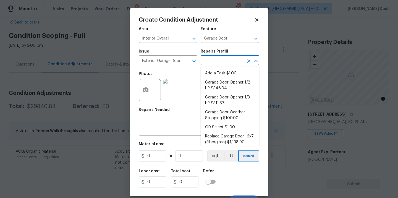
click at [220, 58] on input "text" at bounding box center [222, 61] width 43 height 9
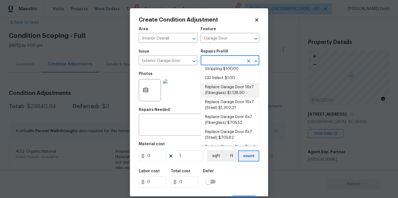
scroll to position [51, 0]
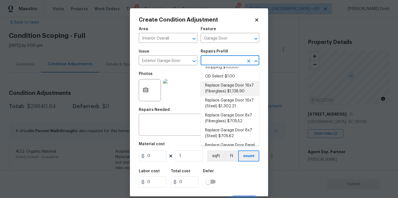
click at [220, 119] on li "Replace Garage Door 8x7 (Fiberglass) $705.52" at bounding box center [230, 118] width 59 height 15
type input "Interior Door"
type input "705.52"
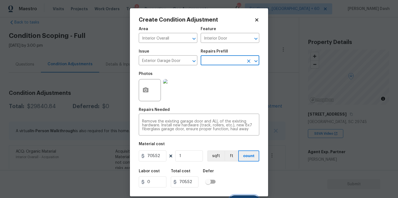
click at [256, 196] on button "Create" at bounding box center [244, 200] width 30 height 11
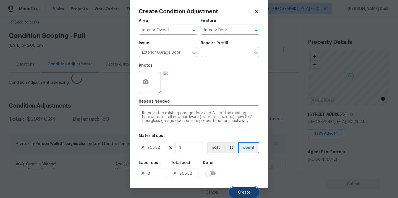
click at [248, 187] on body "Maestro Visits Projects Work Orders Tasks 8 Properties Geo Assignments [GEOGRAP…" at bounding box center [199, 99] width 398 height 198
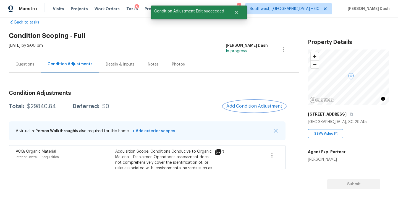
scroll to position [0, 0]
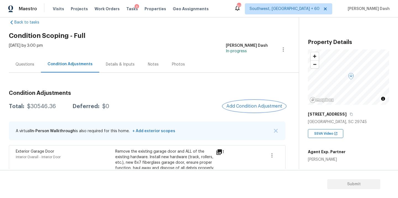
click at [238, 105] on span "Add Condition Adjustment" at bounding box center [254, 106] width 56 height 5
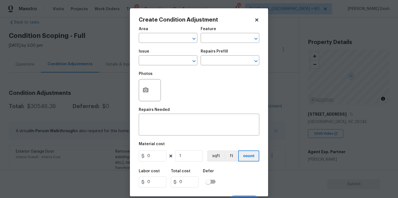
click at [123, 50] on body "Maestro Visits Projects Work Orders Tasks 8 Properties Geo Assignments [GEOGRAP…" at bounding box center [199, 99] width 398 height 198
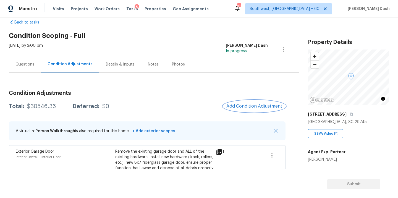
click at [234, 108] on span "Add Condition Adjustment" at bounding box center [254, 106] width 56 height 5
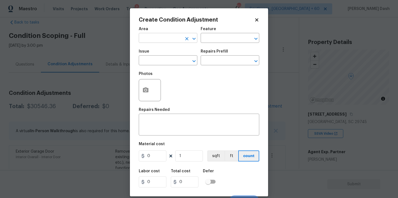
click at [155, 37] on input "text" at bounding box center [160, 38] width 43 height 9
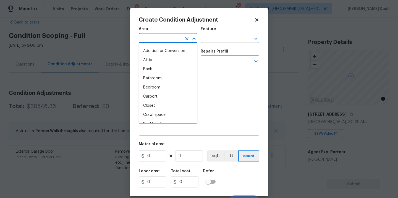
click at [114, 38] on body "Maestro Visits Projects Work Orders Tasks 8 Properties Geo Assignments [GEOGRAP…" at bounding box center [199, 99] width 398 height 198
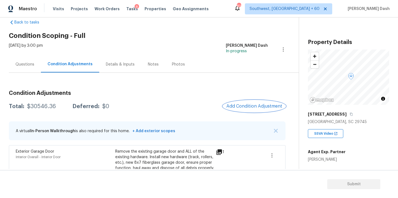
click at [249, 108] on span "Add Condition Adjustment" at bounding box center [254, 106] width 56 height 5
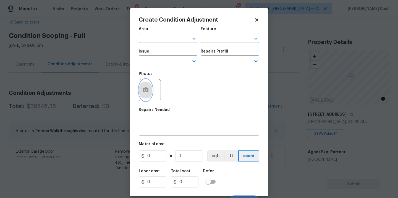
click at [150, 91] on button "button" at bounding box center [145, 90] width 13 height 22
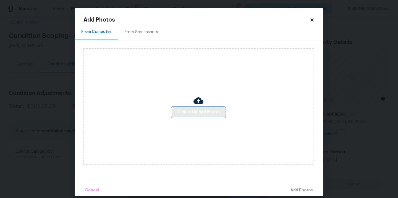
click at [188, 113] on span "Click to Upload Photos" at bounding box center [198, 112] width 44 height 7
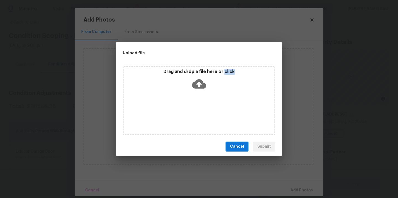
click at [188, 113] on div "Drag and drop a file here or click" at bounding box center [199, 100] width 153 height 69
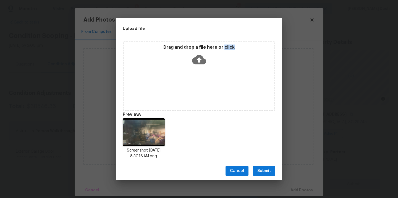
click at [202, 58] on icon at bounding box center [199, 59] width 14 height 9
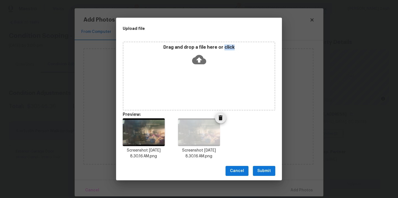
click at [221, 122] on button "Delete" at bounding box center [220, 117] width 11 height 11
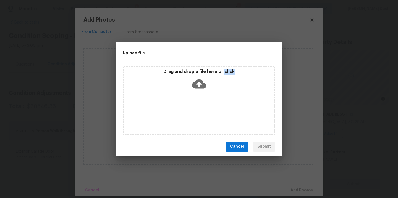
click at [196, 85] on icon at bounding box center [199, 83] width 14 height 9
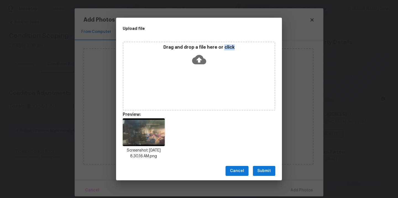
click at [259, 170] on span "Submit" at bounding box center [264, 171] width 14 height 7
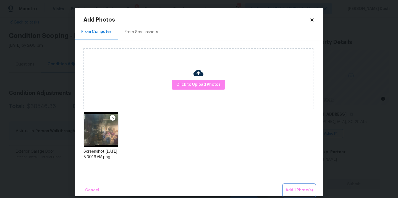
click at [298, 195] on button "Add 1 Photo(s)" at bounding box center [299, 190] width 32 height 12
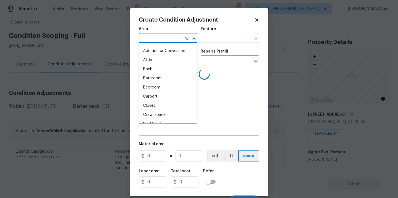
click at [175, 38] on input "text" at bounding box center [160, 38] width 43 height 9
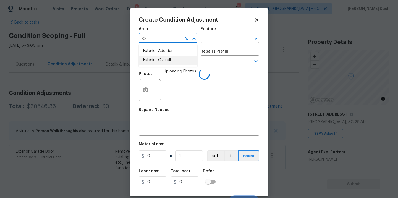
click at [172, 58] on li "Exterior Overall" at bounding box center [168, 60] width 59 height 9
type input "Exterior Overall"
click at [212, 42] on input "text" at bounding box center [222, 38] width 43 height 9
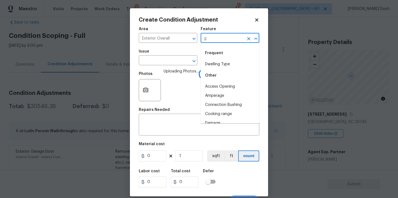
type input "ga"
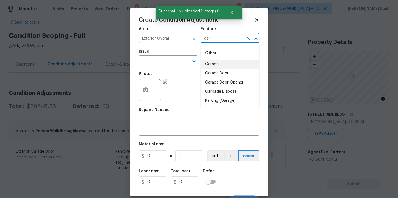
click at [218, 67] on li "Garage" at bounding box center [230, 64] width 59 height 9
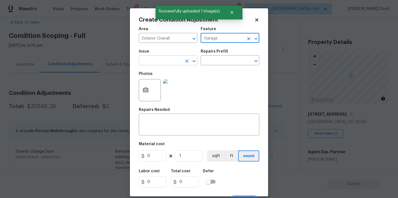
type input "Garage"
click at [176, 61] on input "text" at bounding box center [160, 61] width 43 height 9
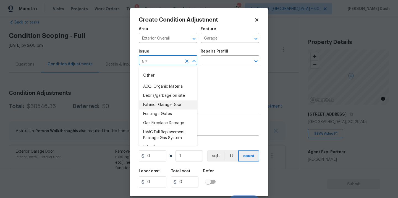
click at [163, 106] on li "Exterior Garage Door" at bounding box center [168, 104] width 59 height 9
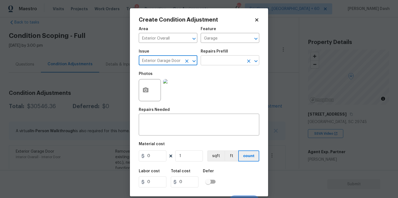
type input "Exterior Garage Door"
click at [210, 60] on input "text" at bounding box center [222, 61] width 43 height 9
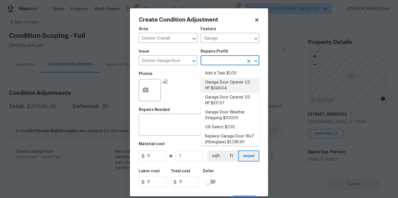
click at [223, 88] on li "Garage Door Opener 1/2 HP $346.04" at bounding box center [230, 85] width 59 height 15
type input "Interior Door"
type textarea "Remove the existing garage door opener and hardware/anchoring system. Install a…"
type input "346.04"
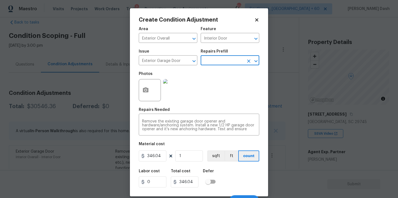
click at [228, 174] on div "Labor cost 0 Total cost 346.04 Defer" at bounding box center [199, 178] width 121 height 25
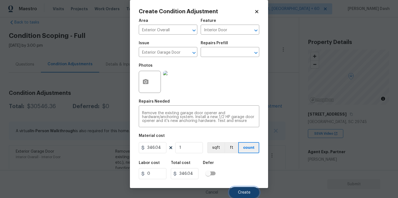
click at [246, 191] on span "Create" at bounding box center [244, 193] width 12 height 4
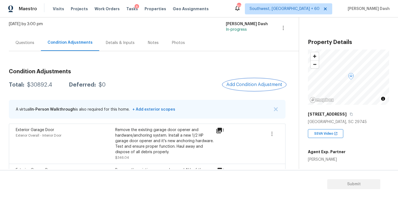
scroll to position [29, 0]
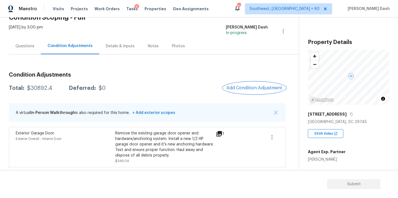
click at [247, 88] on span "Add Condition Adjustment" at bounding box center [254, 87] width 56 height 5
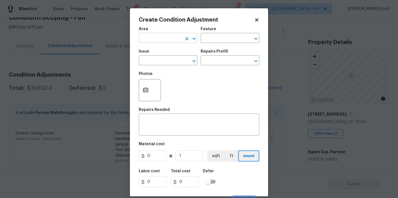
click at [172, 40] on input "text" at bounding box center [160, 38] width 43 height 9
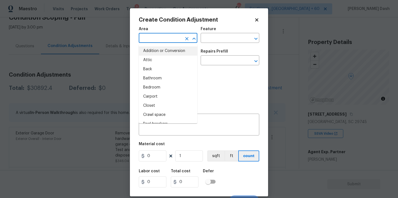
click at [114, 64] on body "Maestro Visits Projects Work Orders Tasks 8 Properties Geo Assignments 810 Sout…" at bounding box center [199, 99] width 398 height 198
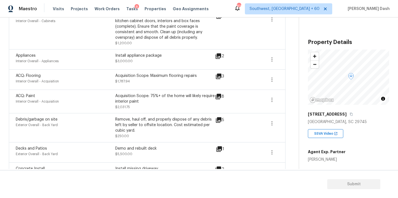
scroll to position [425, 0]
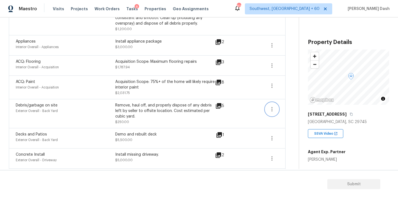
click at [273, 108] on icon "button" at bounding box center [272, 109] width 7 height 7
click at [292, 111] on div "Edit" at bounding box center [303, 110] width 43 height 6
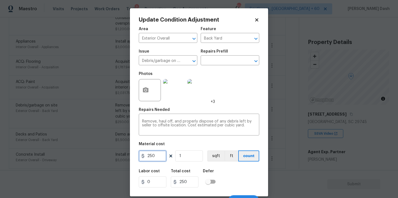
click at [157, 160] on input "250" at bounding box center [153, 155] width 28 height 11
type input "1000"
click at [229, 176] on div "Labor cost 0 Total cost 1000 Defer" at bounding box center [199, 178] width 121 height 25
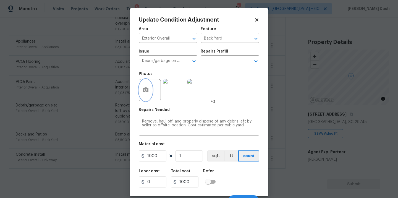
click at [149, 88] on button "button" at bounding box center [145, 90] width 13 height 22
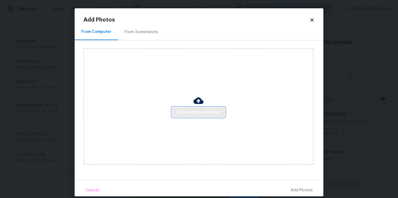
click at [188, 107] on button "Click to Upload Photos" at bounding box center [198, 112] width 53 height 10
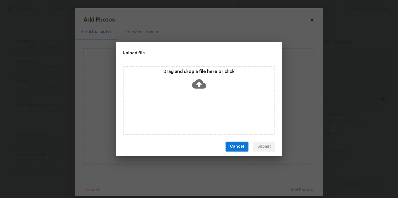
click at [188, 107] on div "Drag and drop a file here or click" at bounding box center [199, 100] width 153 height 69
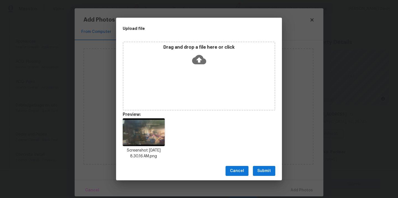
click at [272, 174] on button "Submit" at bounding box center [264, 171] width 22 height 10
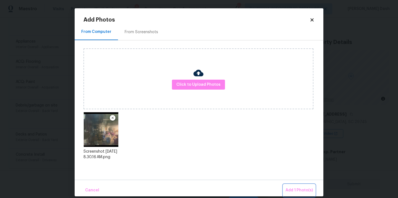
click at [295, 191] on span "Add 1 Photo(s)" at bounding box center [299, 190] width 27 height 7
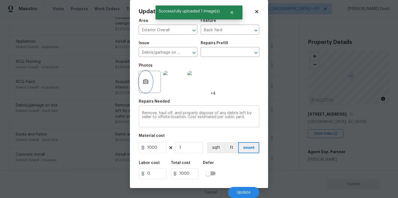
scroll to position [9, 0]
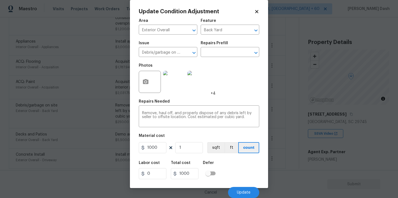
click at [235, 174] on div "Labor cost 0 Total cost 1000 Defer" at bounding box center [199, 170] width 121 height 25
click at [241, 191] on span "Update" at bounding box center [244, 193] width 14 height 4
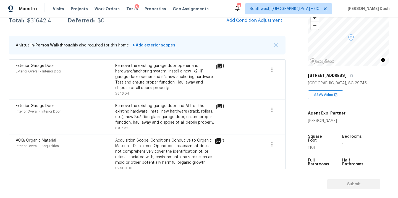
scroll to position [48, 0]
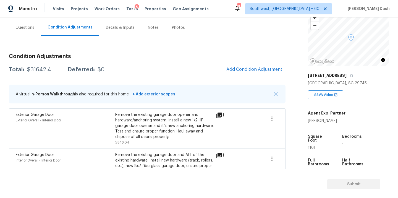
click at [252, 66] on button "Add Condition Adjustment" at bounding box center [254, 70] width 62 height 12
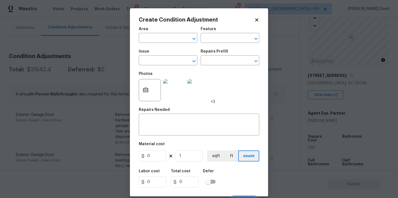
click at [257, 21] on icon at bounding box center [256, 19] width 5 height 5
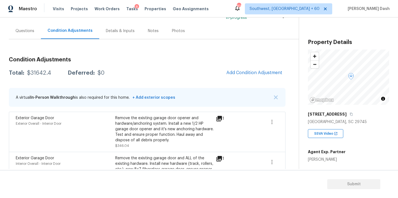
scroll to position [49, 0]
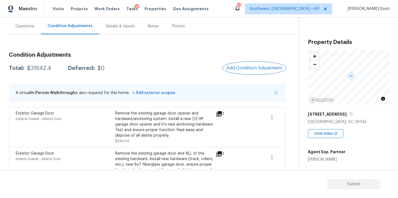
click at [231, 69] on span "Add Condition Adjustment" at bounding box center [254, 68] width 56 height 5
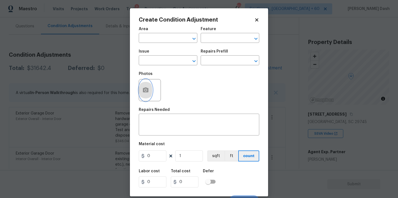
click at [151, 91] on button "button" at bounding box center [145, 90] width 13 height 22
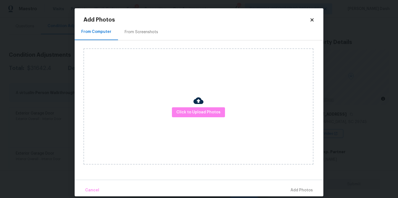
click at [192, 118] on div "Click to Upload Photos" at bounding box center [199, 106] width 230 height 116
click at [192, 113] on span "Click to Upload Photos" at bounding box center [198, 112] width 44 height 7
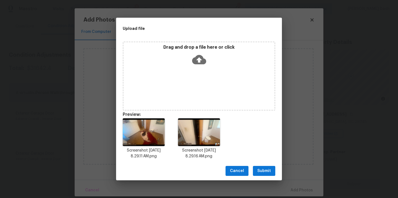
click at [264, 163] on div "Cancel Submit" at bounding box center [199, 170] width 166 height 19
click at [265, 170] on span "Submit" at bounding box center [264, 171] width 14 height 7
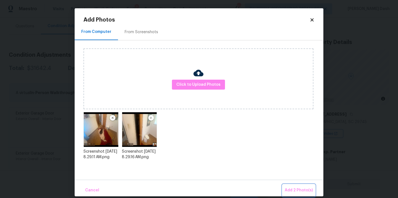
click at [293, 186] on button "Add 2 Photo(s)" at bounding box center [299, 190] width 33 height 12
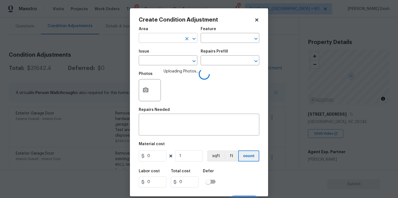
click at [169, 39] on input "text" at bounding box center [160, 38] width 43 height 9
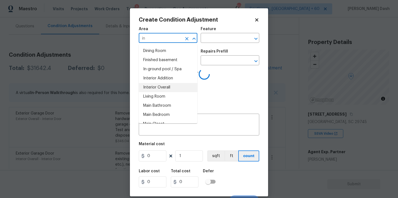
click at [164, 84] on li "Interior Overall" at bounding box center [168, 87] width 59 height 9
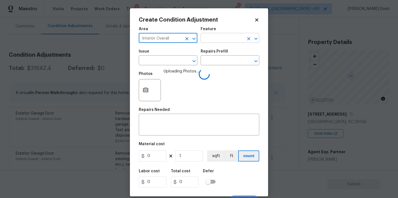
type input "Interior Overall"
click at [208, 42] on input "text" at bounding box center [222, 38] width 43 height 9
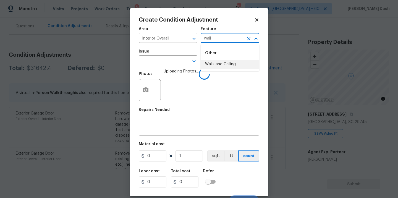
click at [218, 63] on li "Walls and Ceiling" at bounding box center [230, 64] width 59 height 9
type input "Walls and Ceiling"
click at [180, 60] on input "w" at bounding box center [160, 61] width 43 height 9
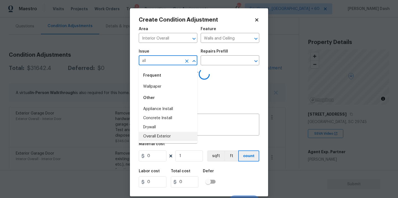
click at [157, 128] on li "Drywall" at bounding box center [168, 127] width 59 height 9
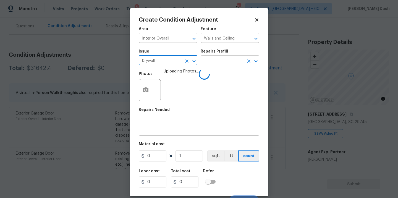
type input "Drywall"
click at [224, 61] on input "text" at bounding box center [222, 61] width 43 height 9
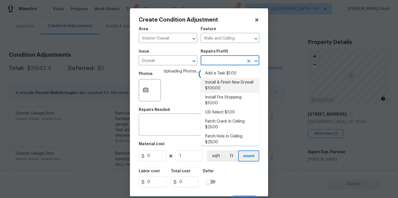
click at [228, 83] on li "Install & Finish New Drywall $100.00" at bounding box center [230, 85] width 59 height 15
type textarea "Remove the existing damaged drywall and replace with new. Ensure that the new d…"
type input "100"
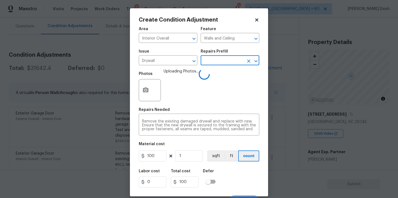
scroll to position [9, 0]
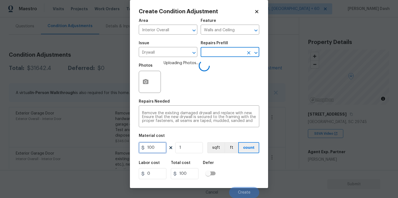
click at [156, 148] on input "100" at bounding box center [153, 147] width 28 height 11
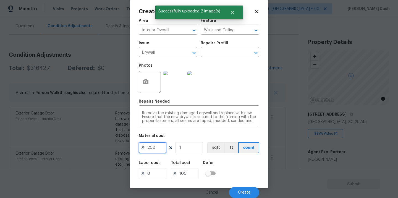
type input "200"
click at [240, 165] on div "Labor cost 0 Total cost 200 Defer" at bounding box center [199, 170] width 121 height 25
click at [243, 191] on span "Create" at bounding box center [244, 193] width 12 height 4
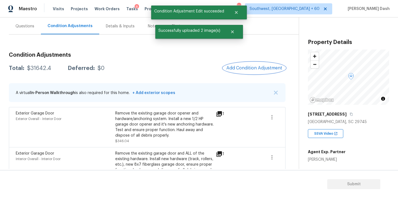
scroll to position [0, 0]
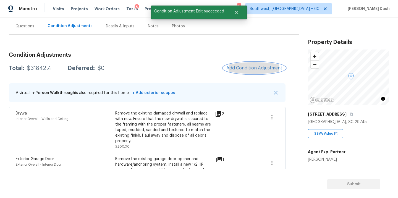
click at [250, 69] on span "Add Condition Adjustment" at bounding box center [254, 68] width 56 height 5
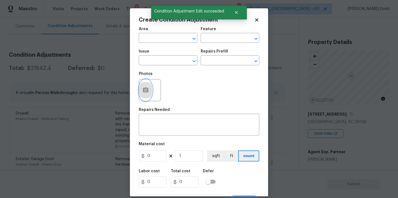
click at [145, 92] on icon "button" at bounding box center [146, 89] width 6 height 5
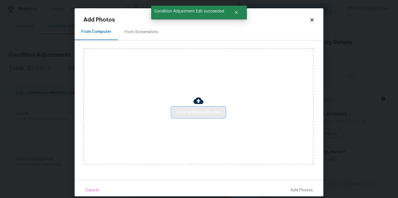
click at [190, 113] on span "Click to Upload Photos" at bounding box center [198, 112] width 44 height 7
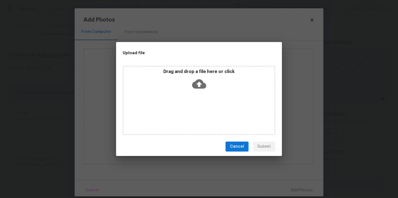
click at [194, 85] on icon at bounding box center [199, 83] width 14 height 9
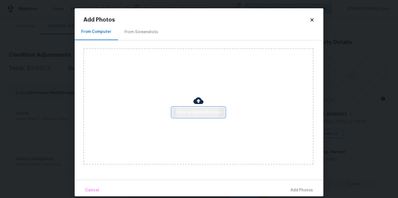
click at [198, 114] on span "Click to Upload Photos" at bounding box center [198, 112] width 44 height 7
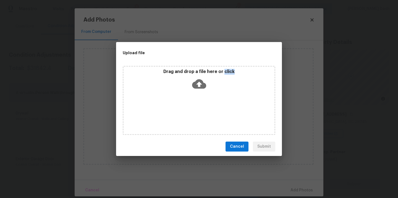
click at [198, 114] on div "Drag and drop a file here or click" at bounding box center [199, 100] width 153 height 69
click at [187, 79] on div "Drag and drop a file here or click" at bounding box center [199, 81] width 151 height 24
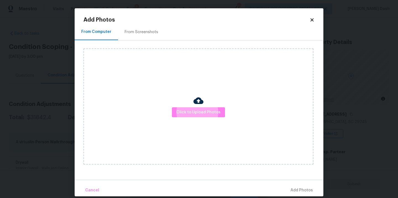
scroll to position [49, 0]
click at [194, 109] on span "Click to Upload Photos" at bounding box center [198, 112] width 44 height 7
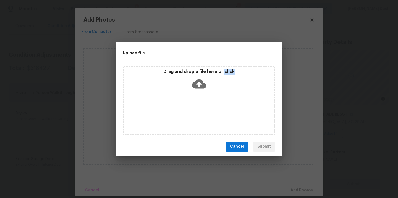
click at [194, 109] on div "Drag and drop a file here or click" at bounding box center [199, 100] width 153 height 69
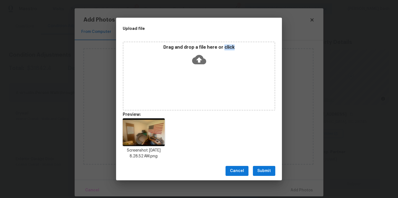
click at [261, 168] on span "Submit" at bounding box center [264, 171] width 14 height 7
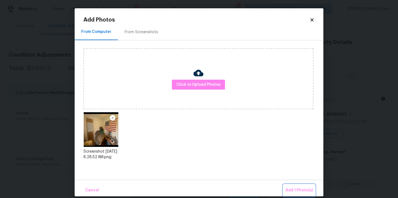
click at [288, 188] on span "Add 1 Photo(s)" at bounding box center [299, 190] width 27 height 7
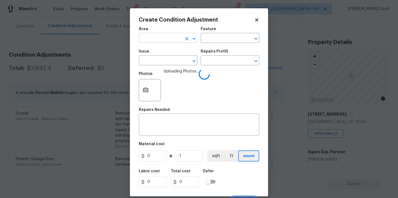
click at [148, 39] on input "text" at bounding box center [160, 38] width 43 height 9
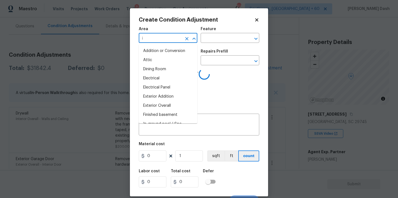
type input "in"
click at [149, 88] on li "Interior Overall" at bounding box center [168, 87] width 59 height 9
type input "Bedroom"
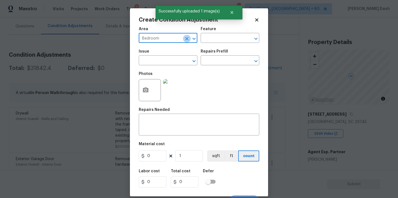
click at [185, 37] on icon "Clear" at bounding box center [186, 38] width 3 height 3
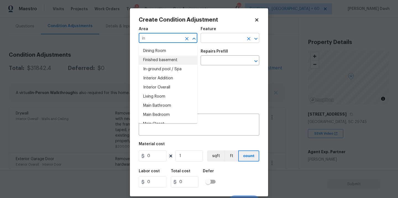
type input "in"
click at [220, 37] on input "text" at bounding box center [222, 38] width 43 height 9
click at [169, 39] on input "text" at bounding box center [160, 38] width 43 height 9
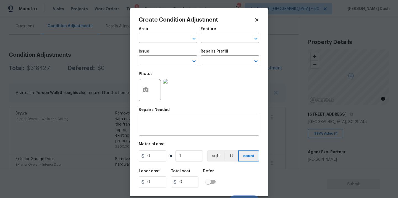
click at [245, 95] on div "Photos" at bounding box center [199, 87] width 121 height 36
click at [163, 36] on input "text" at bounding box center [160, 38] width 43 height 9
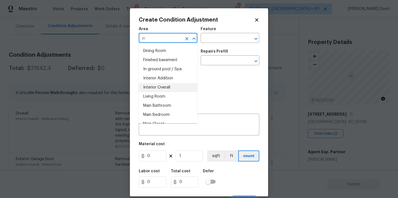
click at [159, 87] on li "Interior Overall" at bounding box center [168, 87] width 59 height 9
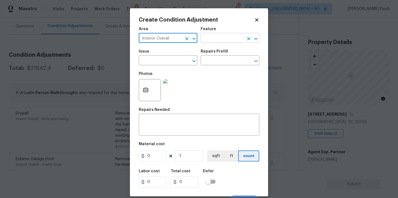
type input "Interior Overall"
click at [210, 38] on input "text" at bounding box center [222, 38] width 43 height 9
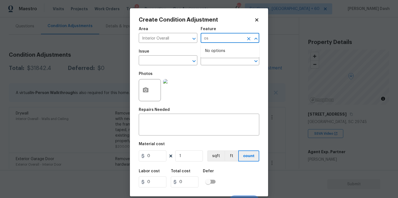
type input "o"
click at [212, 62] on li "Odor" at bounding box center [230, 64] width 59 height 9
type input "Odor"
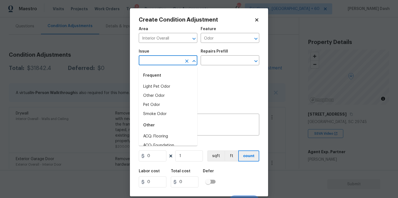
click at [178, 64] on input "text" at bounding box center [160, 61] width 43 height 9
drag, startPoint x: 168, startPoint y: 105, endPoint x: 202, endPoint y: 69, distance: 48.9
click at [169, 101] on li "Pet Odor" at bounding box center [168, 104] width 59 height 9
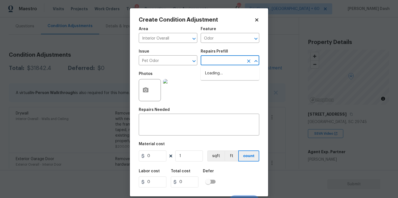
click at [213, 59] on input "text" at bounding box center [222, 61] width 43 height 9
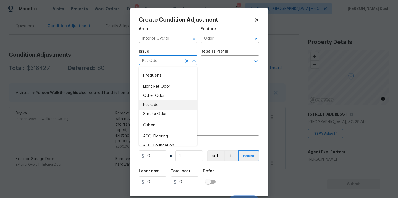
click at [174, 61] on input "Pet Odor" at bounding box center [160, 61] width 43 height 9
click at [163, 89] on li "Light Pet Odor" at bounding box center [168, 86] width 59 height 9
type input "Light Pet Odor"
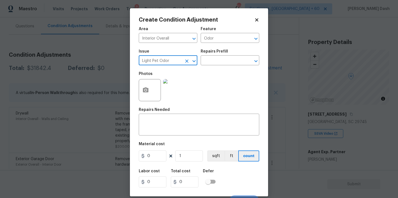
click at [215, 54] on div "Repairs Prefill" at bounding box center [230, 52] width 59 height 7
click at [215, 62] on input "text" at bounding box center [222, 61] width 43 height 9
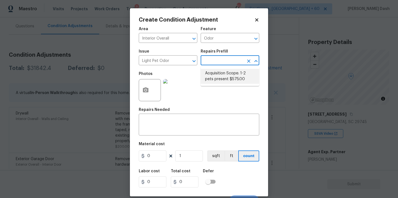
click at [215, 75] on li "Acquisition Scope: 1-2 pets present $575.00" at bounding box center [230, 76] width 59 height 15
type input "575"
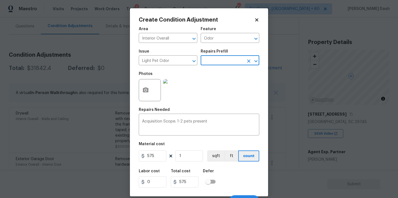
scroll to position [9, 0]
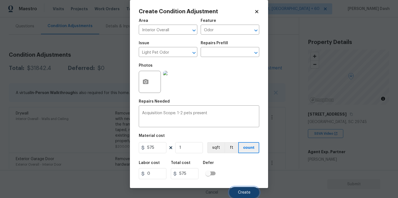
click at [238, 192] on span "Create" at bounding box center [244, 193] width 12 height 4
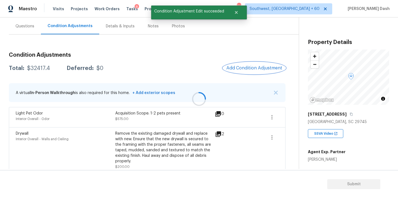
scroll to position [0, 0]
click at [264, 64] on button "Add Condition Adjustment" at bounding box center [254, 68] width 62 height 12
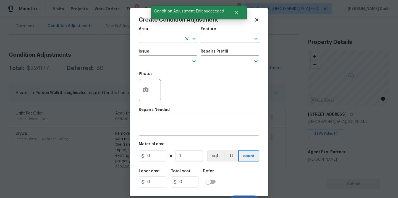
click at [178, 41] on input "text" at bounding box center [160, 38] width 43 height 9
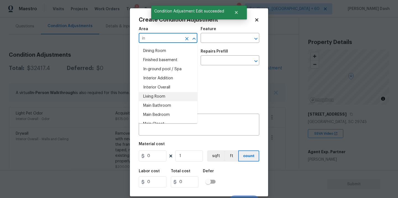
click at [164, 87] on li "Interior Overall" at bounding box center [168, 87] width 59 height 9
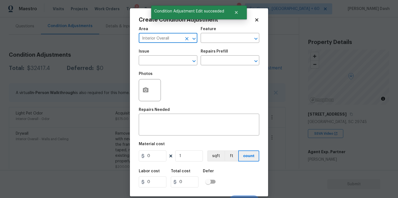
type input "Interior Overall"
click at [210, 30] on h5 "Feature" at bounding box center [208, 29] width 15 height 4
click at [210, 36] on input "text" at bounding box center [222, 38] width 43 height 9
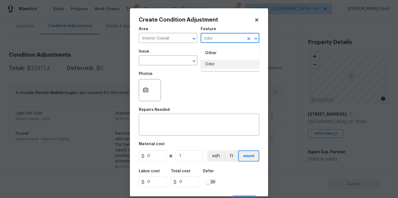
click at [207, 66] on li "Odor" at bounding box center [230, 64] width 59 height 9
type input "Odor"
click at [174, 66] on span "Issue ​" at bounding box center [168, 57] width 59 height 22
click at [173, 66] on span "Issue ​" at bounding box center [168, 57] width 59 height 22
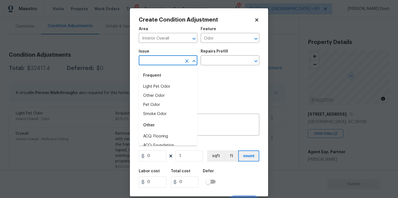
click at [173, 62] on input "text" at bounding box center [160, 61] width 43 height 9
click at [163, 96] on li "Other Odor" at bounding box center [168, 95] width 59 height 9
type input "Other Odor"
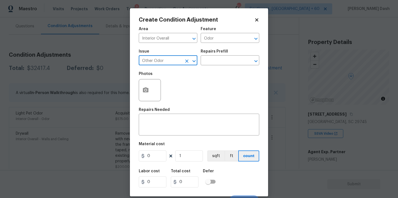
click at [205, 66] on div "Issue Other Odor ​ Repairs Prefill ​" at bounding box center [199, 57] width 121 height 22
click at [208, 62] on input "text" at bounding box center [222, 61] width 43 height 9
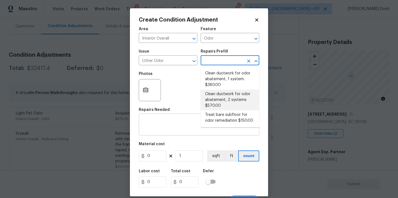
click at [180, 127] on textarea at bounding box center [199, 125] width 114 height 12
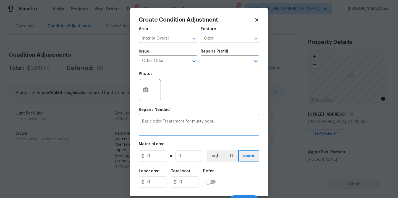
type textarea "Basic odor Treatement for musty odor."
click at [155, 156] on input "0" at bounding box center [153, 155] width 28 height 11
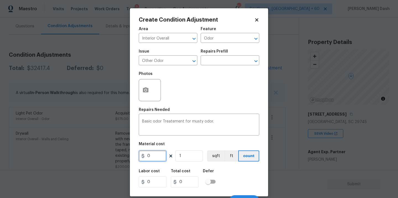
click at [155, 156] on input "0" at bounding box center [153, 155] width 28 height 11
type input "575"
click at [208, 173] on h5 "Defer" at bounding box center [208, 171] width 11 height 4
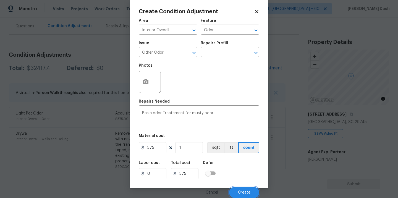
click at [238, 191] on span "Create" at bounding box center [244, 193] width 12 height 4
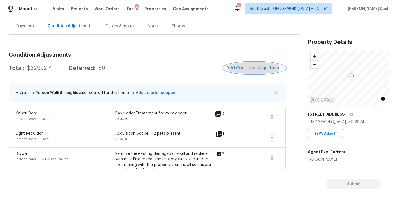
click at [244, 65] on button "Add Condition Adjustment" at bounding box center [254, 68] width 62 height 12
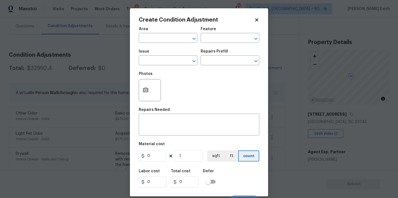
click at [153, 87] on div at bounding box center [150, 90] width 22 height 22
click at [149, 91] on icon "button" at bounding box center [145, 90] width 7 height 7
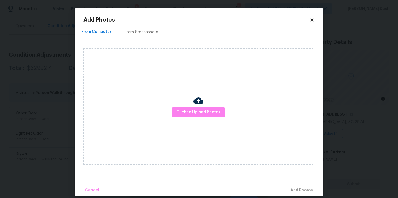
click at [210, 104] on div "Click to Upload Photos" at bounding box center [199, 106] width 230 height 116
click at [210, 106] on div "Click to Upload Photos" at bounding box center [199, 106] width 230 height 116
click at [210, 108] on button "Click to Upload Photos" at bounding box center [198, 112] width 53 height 10
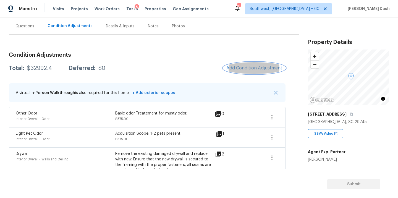
click at [240, 66] on span "Add Condition Adjustment" at bounding box center [254, 68] width 56 height 5
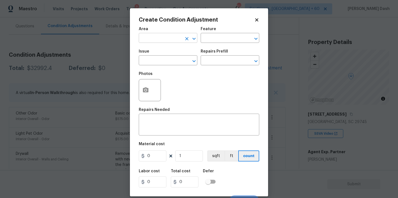
click at [180, 40] on input "text" at bounding box center [160, 38] width 43 height 9
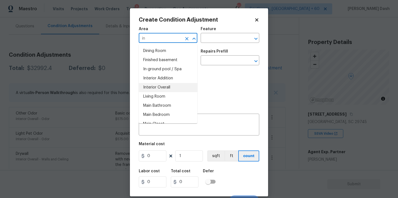
click at [170, 88] on li "Interior Overall" at bounding box center [168, 87] width 59 height 9
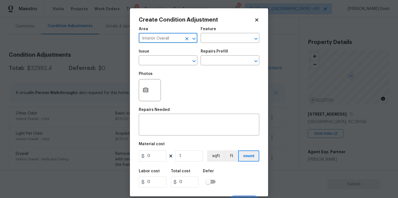
type input "Interior Overall"
click at [212, 43] on div "Area Interior Overall ​ Feature ​" at bounding box center [199, 35] width 121 height 22
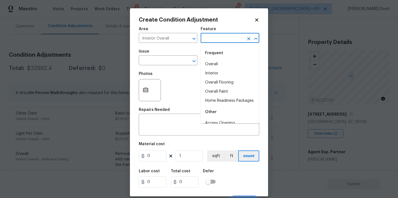
click at [213, 41] on input "text" at bounding box center [222, 38] width 43 height 9
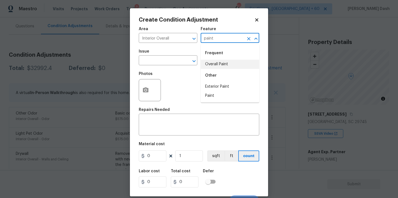
click at [213, 64] on li "Overall Paint" at bounding box center [230, 64] width 59 height 9
type input "Overall Paint"
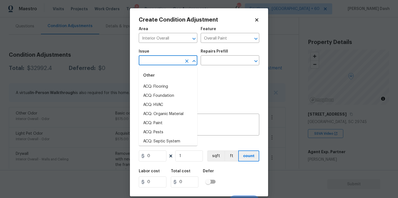
click at [177, 64] on input "text" at bounding box center [160, 61] width 43 height 9
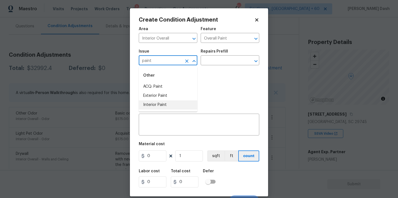
click at [165, 102] on li "Interior Paint" at bounding box center [168, 104] width 59 height 9
type input "Interior Paint"
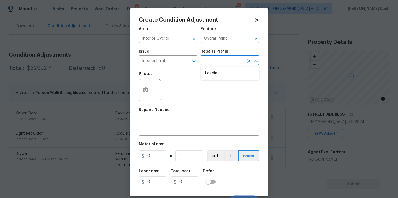
click at [211, 64] on input "text" at bounding box center [222, 61] width 43 height 9
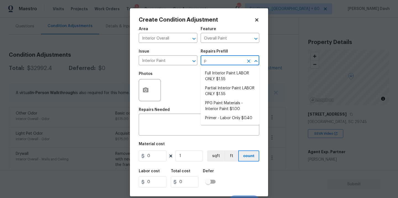
type input "pr"
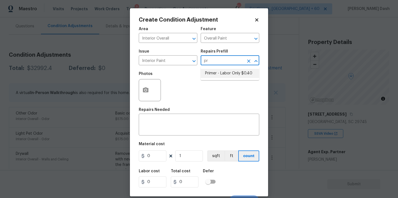
click at [210, 76] on li "Primer - Labor Only $0.40" at bounding box center [230, 73] width 59 height 9
type textarea "Interior primer - PRIMER PROVIDED BY OPENDOOR - All nails, screws, drywall anch…"
type input "0.4"
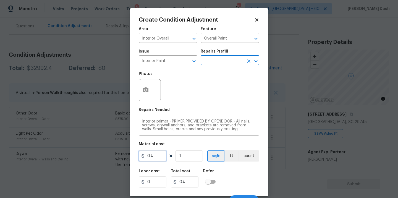
click at [152, 161] on input "0.4" at bounding box center [153, 155] width 28 height 11
type input "500"
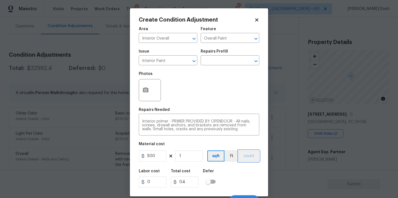
type input "500"
click at [242, 160] on button "count" at bounding box center [249, 155] width 21 height 11
click at [242, 175] on div "Labor cost 0 Total cost 500 Defer" at bounding box center [199, 178] width 121 height 25
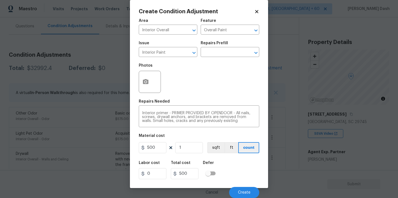
click at [242, 185] on div "Cancel Create" at bounding box center [199, 189] width 121 height 15
click at [242, 192] on span "Create" at bounding box center [244, 193] width 12 height 4
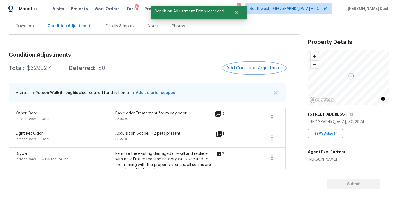
scroll to position [0, 0]
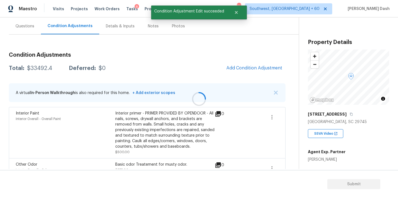
click at [38, 69] on div "$33492.4" at bounding box center [39, 69] width 25 height 6
copy div "$33492.4"
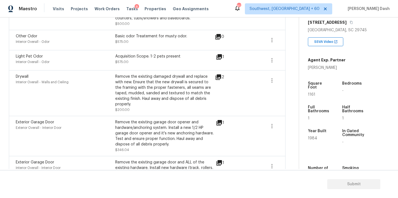
scroll to position [98, 0]
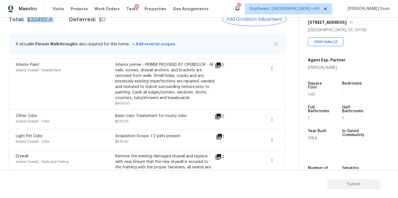
click at [236, 19] on span "Add Condition Adjustment" at bounding box center [254, 19] width 56 height 5
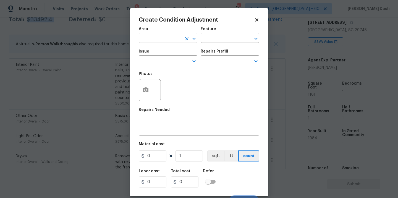
click at [152, 35] on input "text" at bounding box center [160, 38] width 43 height 9
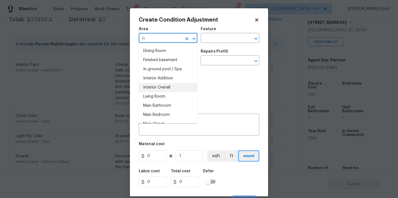
click at [160, 86] on li "Interior Overall" at bounding box center [168, 87] width 59 height 9
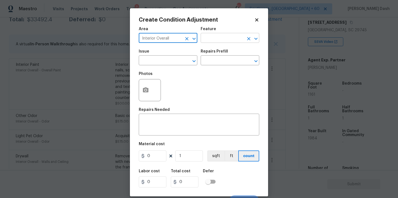
type input "Interior Overall"
click at [215, 36] on input "text" at bounding box center [222, 38] width 43 height 9
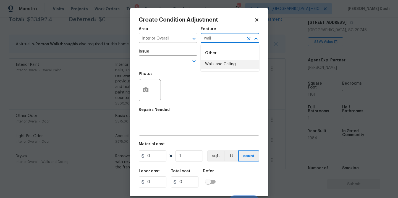
click at [218, 62] on li "Walls and Ceiling" at bounding box center [230, 64] width 59 height 9
type input "Walls and Ceiling"
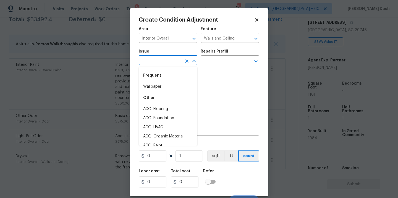
click at [160, 58] on input "text" at bounding box center [160, 61] width 43 height 9
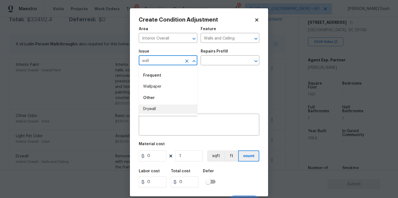
drag, startPoint x: 156, startPoint y: 107, endPoint x: 174, endPoint y: 88, distance: 25.6
click at [156, 107] on li "Drywall" at bounding box center [168, 109] width 59 height 9
type input "Drywall"
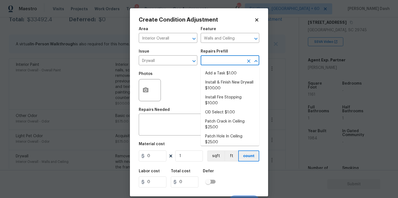
click at [202, 60] on input "text" at bounding box center [222, 61] width 43 height 9
click at [221, 87] on li "Install & Finish New Drywall $100.00" at bounding box center [230, 85] width 59 height 15
type textarea "Remove the existing damaged drywall and replace with new. Ensure that the new d…"
type input "100"
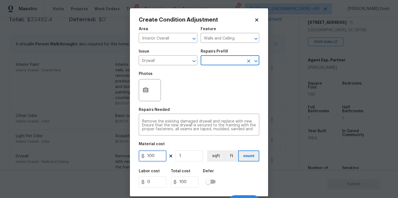
click at [159, 156] on input "100" at bounding box center [153, 155] width 28 height 11
type input "1000"
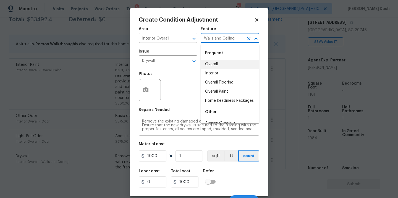
click at [227, 43] on input "Walls and Ceiling" at bounding box center [222, 38] width 43 height 9
click at [221, 65] on li "Garage" at bounding box center [230, 64] width 59 height 9
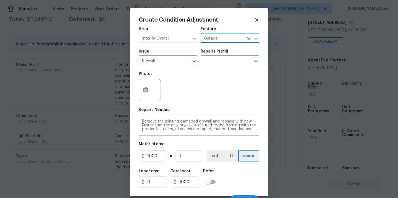
type input "Garage"
click at [148, 93] on icon "button" at bounding box center [145, 90] width 7 height 7
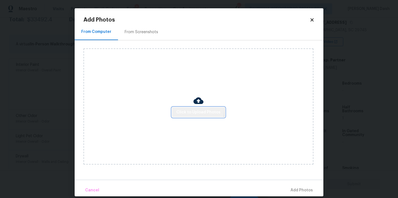
click at [190, 107] on button "Click to Upload Photos" at bounding box center [198, 112] width 53 height 10
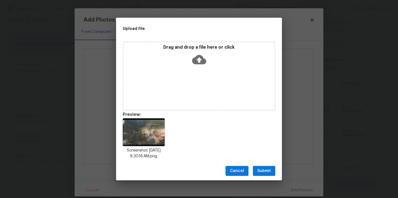
click at [265, 171] on span "Submit" at bounding box center [264, 171] width 14 height 7
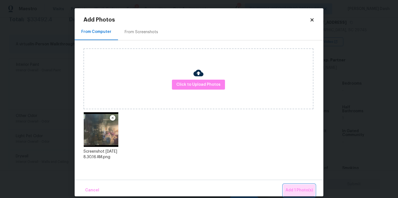
click at [294, 188] on span "Add 1 Photo(s)" at bounding box center [299, 190] width 27 height 7
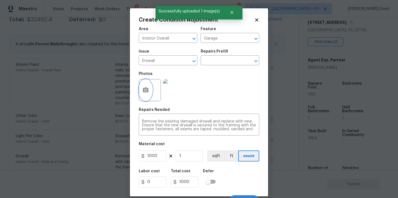
scroll to position [9, 0]
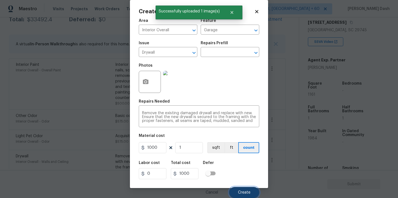
click at [251, 195] on button "Create" at bounding box center [244, 192] width 30 height 11
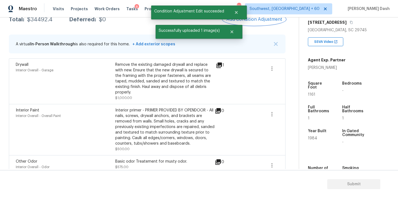
scroll to position [0, 0]
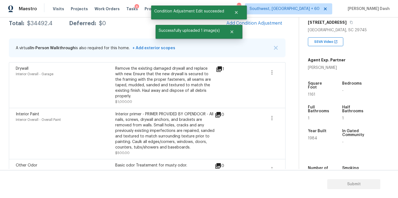
click at [41, 23] on div "$34492.4" at bounding box center [39, 24] width 25 height 6
copy div "$34492.4"
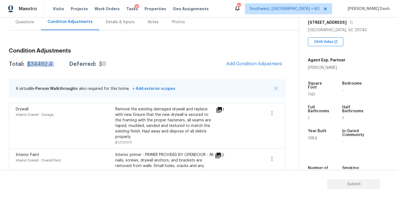
scroll to position [10, 0]
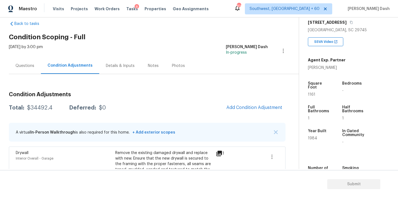
click at [20, 69] on div "Questions" at bounding box center [25, 66] width 32 height 16
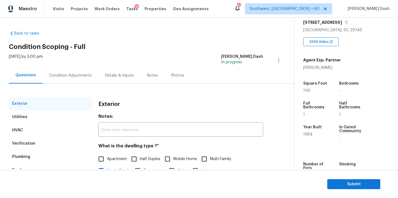
scroll to position [68, 0]
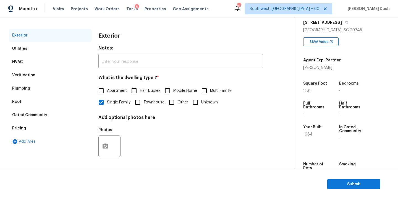
click at [34, 126] on div "Pricing" at bounding box center [50, 128] width 83 height 13
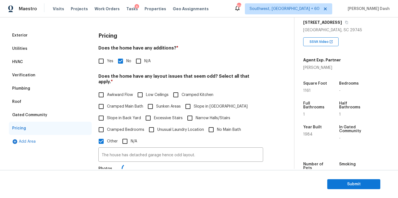
scroll to position [111, 0]
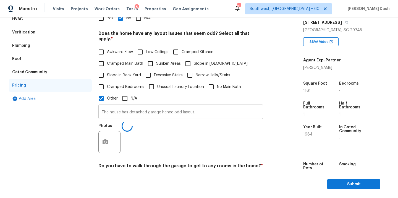
click at [129, 108] on input "The house has detached garage hence odd layout." at bounding box center [180, 112] width 165 height 13
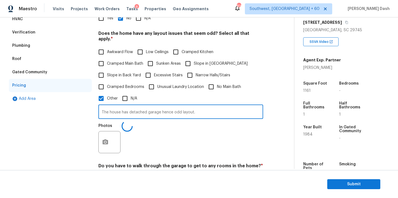
click at [129, 108] on input "The house has detached garage hence odd layout." at bounding box center [180, 112] width 165 height 13
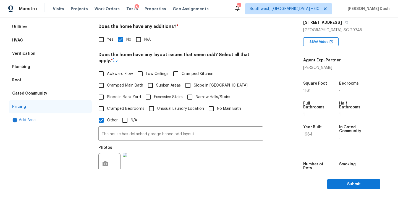
click at [37, 56] on div "Verification" at bounding box center [50, 53] width 83 height 13
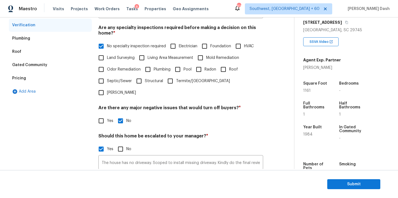
scroll to position [119, 0]
click at [163, 156] on input "The house has no driveway. Scoped to install missing driveway. Kindly do the fi…" at bounding box center [180, 162] width 165 height 13
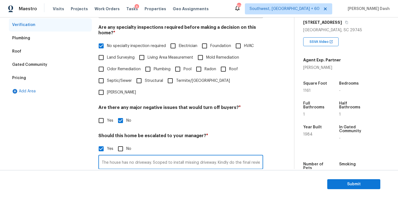
click at [163, 156] on input "The house has no driveway. Scoped to install missing driveway. Kindly do the fi…" at bounding box center [180, 162] width 165 height 13
click at [343, 182] on span "Submit" at bounding box center [354, 184] width 44 height 7
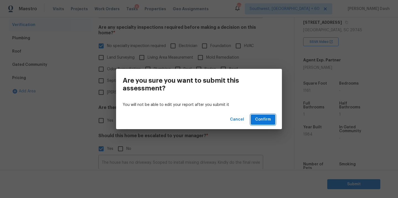
click at [267, 122] on span "Confirm" at bounding box center [263, 119] width 16 height 7
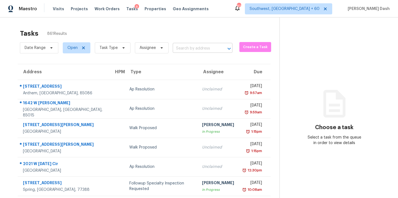
click at [191, 50] on input "text" at bounding box center [195, 48] width 44 height 9
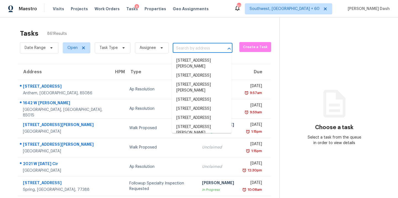
paste input "6695 Cedar Hurst Trl, Atlanta, GA 30349"
type input "6695 Cedar Hurst Trl, Atlanta, GA 30349"
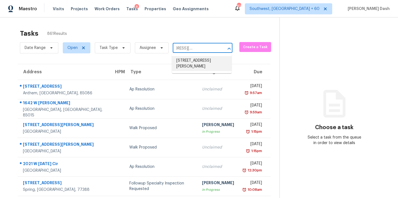
click at [192, 62] on li "6695 Cedar Hurst Trl, Atlanta, GA 30349" at bounding box center [202, 63] width 60 height 15
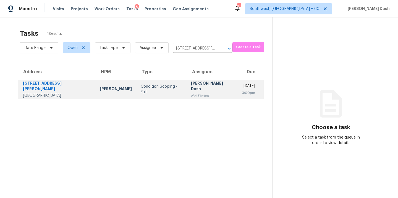
click at [141, 80] on td "Condition Scoping - Full" at bounding box center [161, 89] width 50 height 19
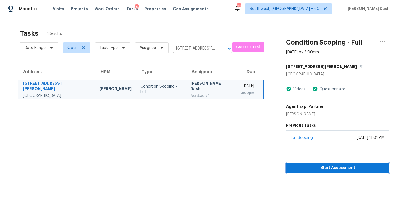
click at [323, 170] on span "Start Assessment" at bounding box center [338, 168] width 94 height 7
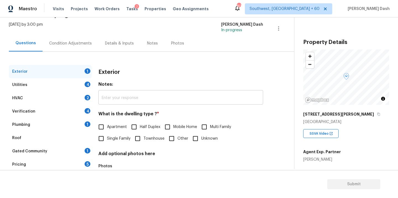
scroll to position [67, 0]
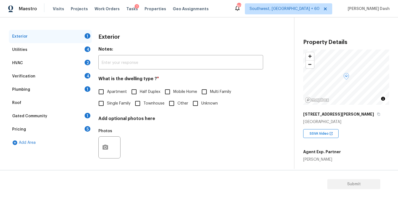
click at [103, 100] on input "Single Family" at bounding box center [101, 104] width 12 height 12
checkbox input "true"
click at [86, 53] on div "Utilities 4" at bounding box center [50, 49] width 83 height 13
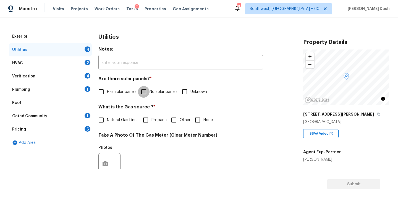
click at [145, 96] on input "No solar panels" at bounding box center [144, 92] width 12 height 12
checkbox input "true"
click at [106, 118] on input "Natural Gas Lines" at bounding box center [101, 121] width 12 height 12
checkbox input "true"
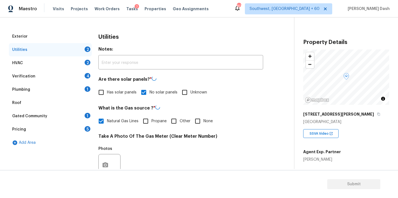
scroll to position [151, 0]
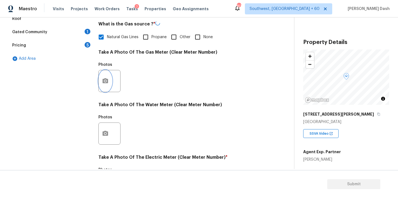
click at [103, 75] on button "button" at bounding box center [105, 81] width 13 height 22
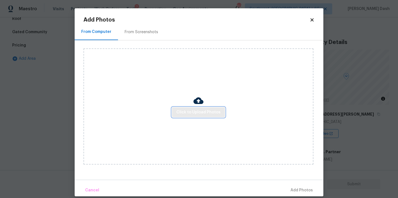
click at [184, 109] on span "Click to Upload Photos" at bounding box center [198, 112] width 44 height 7
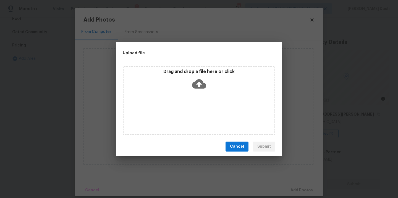
click at [184, 109] on div "Drag and drop a file here or click" at bounding box center [199, 100] width 153 height 69
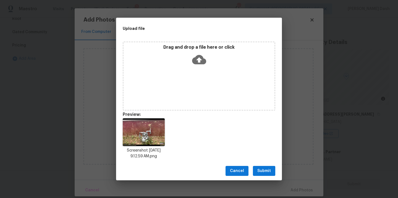
click at [262, 168] on span "Submit" at bounding box center [264, 171] width 14 height 7
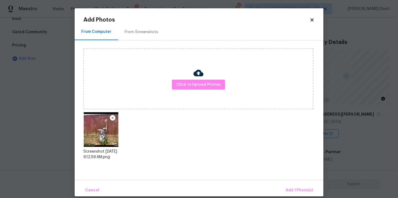
click at [285, 179] on div "From Computer From Screenshots Click to Upload Photos Screenshot 2025-08-20 at …" at bounding box center [199, 102] width 249 height 156
click at [294, 189] on span "Add 1 Photo(s)" at bounding box center [299, 190] width 27 height 7
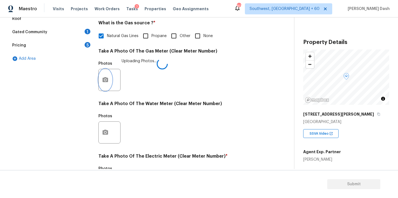
scroll to position [218, 0]
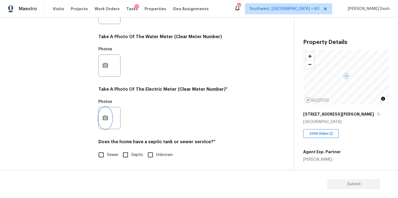
click at [101, 117] on button "button" at bounding box center [105, 118] width 13 height 22
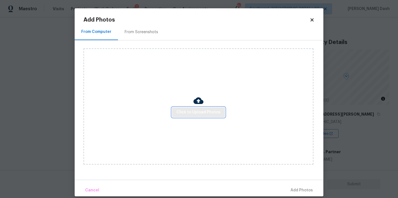
click at [202, 112] on span "Click to Upload Photos" at bounding box center [198, 112] width 44 height 7
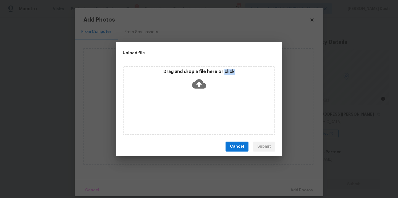
click at [202, 112] on div "Drag and drop a file here or click" at bounding box center [199, 100] width 153 height 69
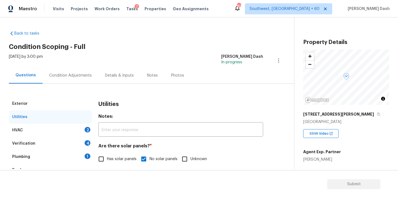
scroll to position [218, 0]
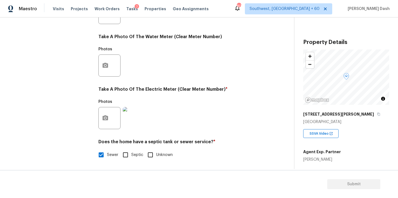
click at [68, 101] on div "Exterior Utilities HVAC 2 Verification 4 Plumbing 1 Roof Gated Community 1 Pric…" at bounding box center [50, 23] width 83 height 288
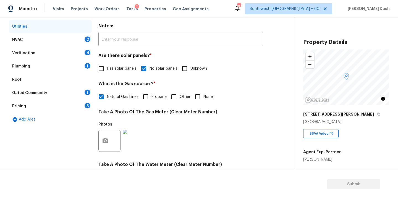
scroll to position [72, 0]
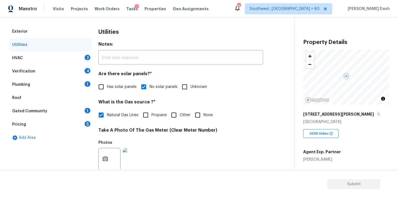
click at [72, 60] on div "HVAC 2" at bounding box center [50, 57] width 83 height 13
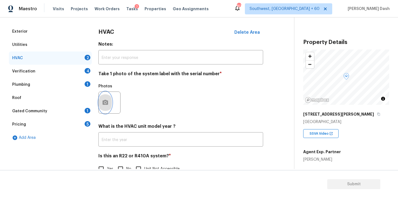
click at [103, 102] on icon "button" at bounding box center [106, 102] width 6 height 5
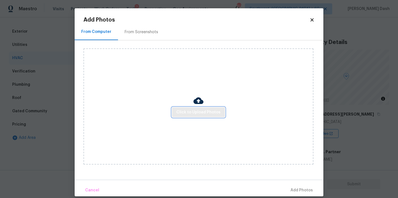
click at [176, 111] on button "Click to Upload Photos" at bounding box center [198, 112] width 53 height 10
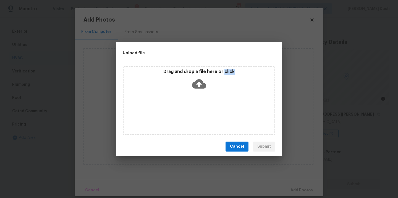
click at [176, 111] on div "Drag and drop a file here or click" at bounding box center [199, 100] width 153 height 69
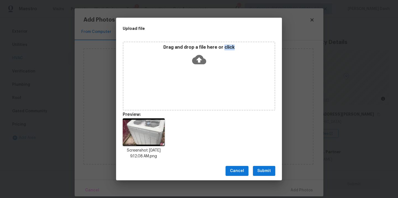
click at [266, 170] on span "Submit" at bounding box center [264, 171] width 14 height 7
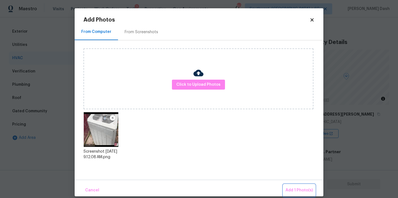
click at [296, 187] on span "Add 1 Photo(s)" at bounding box center [299, 190] width 27 height 7
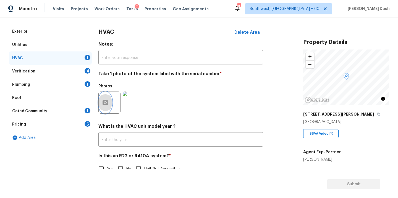
click at [104, 100] on icon "button" at bounding box center [106, 102] width 6 height 5
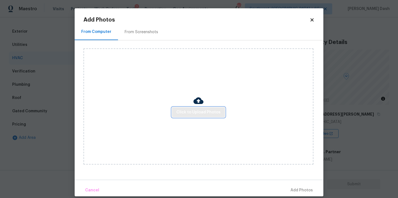
click at [182, 114] on span "Click to Upload Photos" at bounding box center [198, 112] width 44 height 7
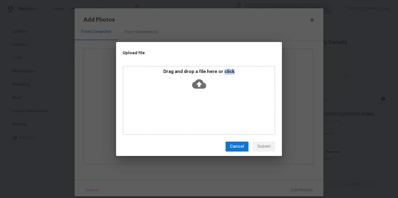
click at [182, 114] on div "Drag and drop a file here or click" at bounding box center [199, 100] width 153 height 69
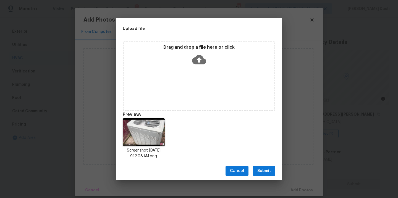
click at [263, 178] on div "Cancel Submit" at bounding box center [199, 170] width 166 height 19
click at [263, 171] on span "Submit" at bounding box center [264, 171] width 14 height 7
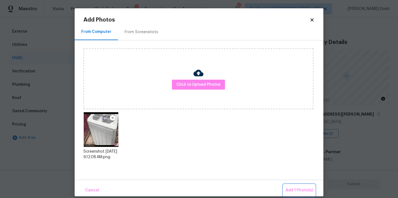
click at [297, 189] on span "Add 1 Photo(s)" at bounding box center [299, 190] width 27 height 7
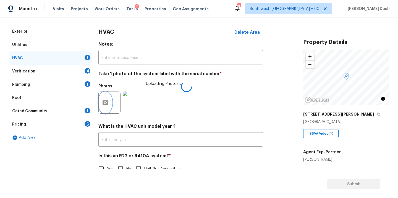
scroll to position [87, 0]
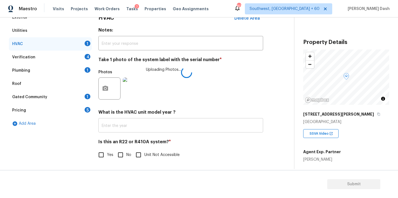
click at [119, 123] on input "text" at bounding box center [180, 125] width 165 height 13
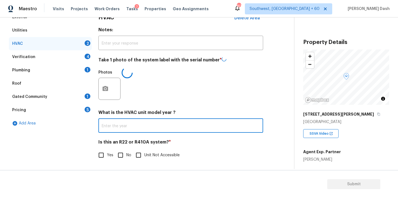
click at [101, 155] on input "Yes" at bounding box center [101, 155] width 12 height 12
checkbox input "true"
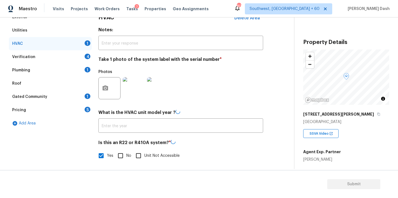
click at [78, 56] on div "Verification 4" at bounding box center [50, 56] width 83 height 13
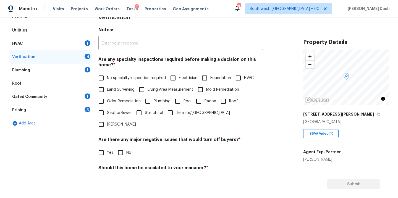
click at [80, 45] on div "HVAC 1" at bounding box center [50, 43] width 83 height 13
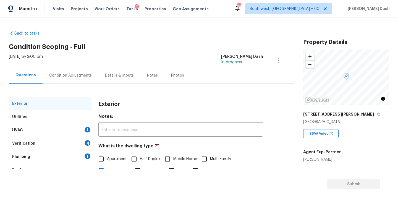
click at [54, 127] on div "HVAC 1" at bounding box center [50, 130] width 83 height 13
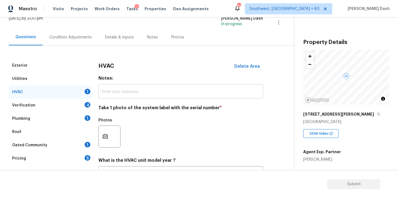
scroll to position [87, 0]
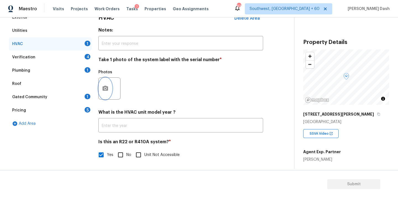
click at [106, 86] on icon "button" at bounding box center [106, 88] width 6 height 5
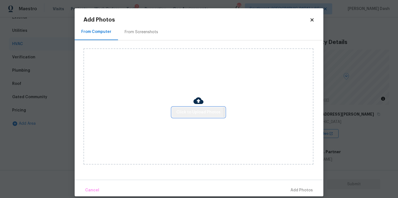
click at [189, 113] on span "Click to Upload Photos" at bounding box center [198, 112] width 44 height 7
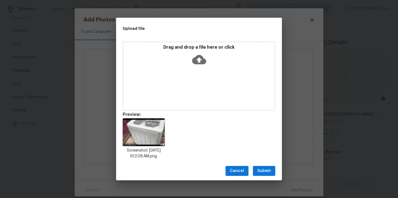
click at [266, 169] on span "Submit" at bounding box center [264, 171] width 14 height 7
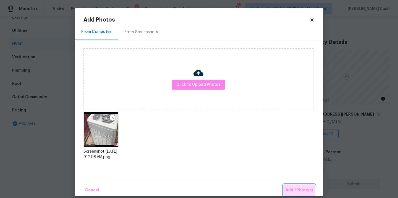
click at [314, 189] on button "Add 1 Photo(s)" at bounding box center [299, 190] width 32 height 12
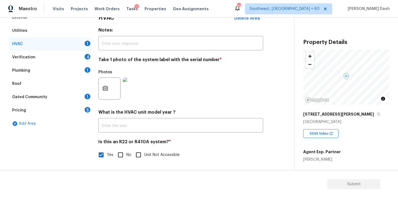
click at [64, 55] on div "Verification 4" at bounding box center [50, 57] width 83 height 13
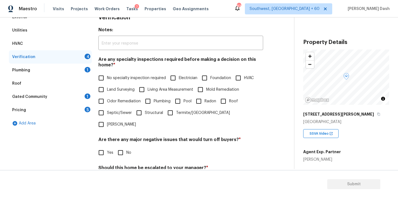
click at [110, 82] on label "No specialty inspection required" at bounding box center [130, 78] width 71 height 12
click at [107, 82] on input "No specialty inspection required" at bounding box center [101, 78] width 12 height 12
checkbox input "true"
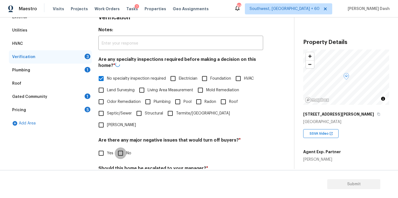
click at [117, 147] on input "No" at bounding box center [121, 153] width 12 height 12
checkbox input "true"
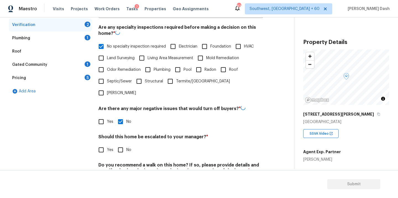
scroll to position [134, 0]
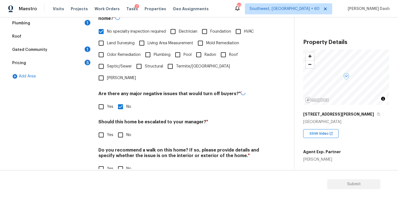
click at [104, 129] on input "Yes" at bounding box center [101, 135] width 12 height 12
checkbox input "true"
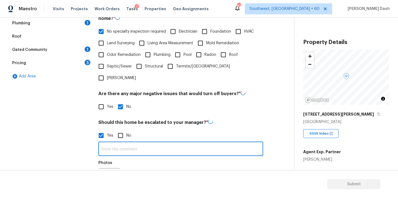
click at [123, 143] on input "text" at bounding box center [180, 149] width 165 height 13
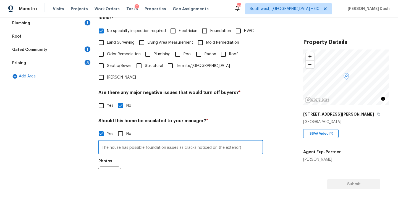
type input "The house has possible foundation issues as cracks noticed on the exterior("
click at [102, 167] on button "button" at bounding box center [105, 178] width 13 height 22
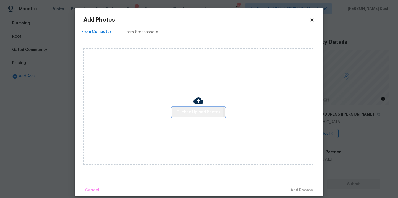
click at [188, 114] on span "Click to Upload Photos" at bounding box center [198, 112] width 44 height 7
